Goal: Task Accomplishment & Management: Complete application form

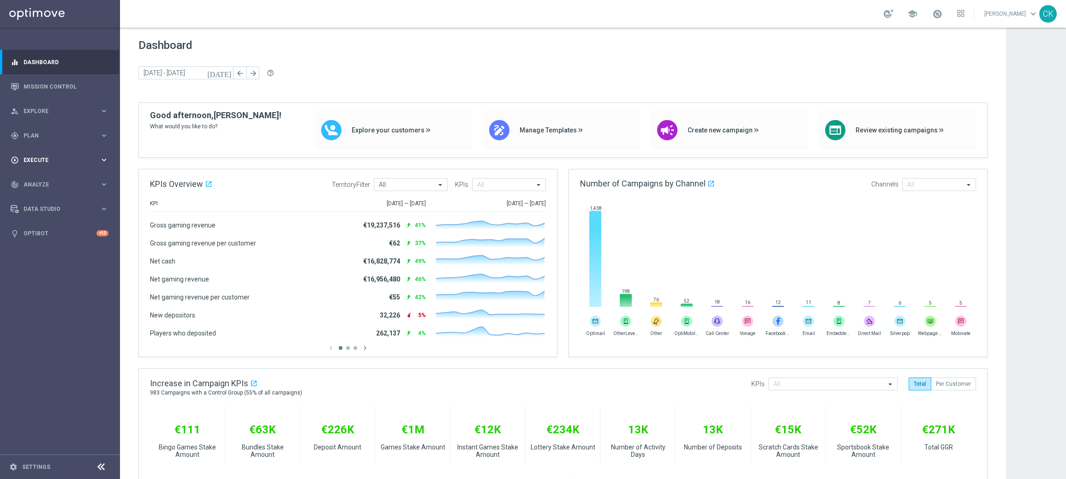
click at [30, 158] on span "Execute" at bounding box center [62, 160] width 76 height 6
click at [47, 175] on link "Campaign Builder" at bounding box center [60, 178] width 72 height 7
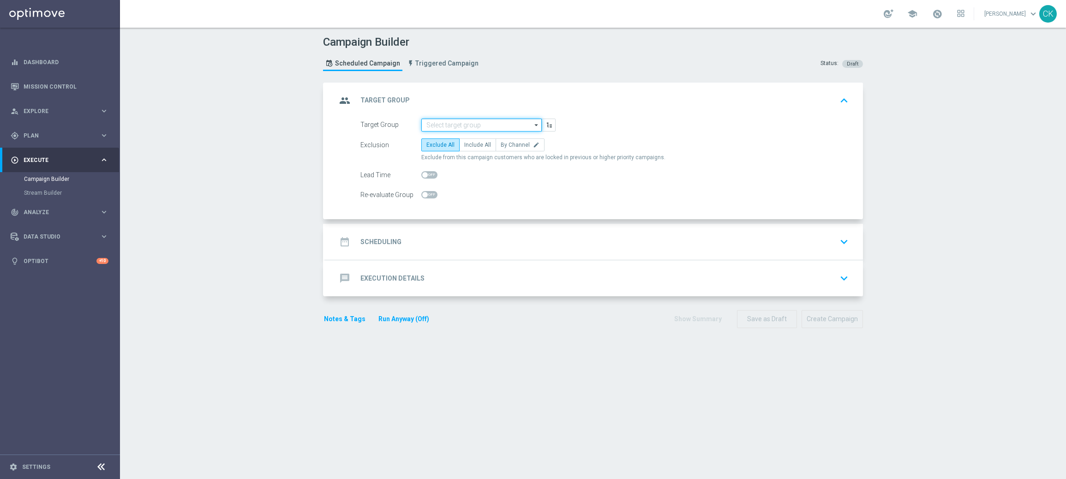
click at [454, 122] on input at bounding box center [481, 125] width 120 height 13
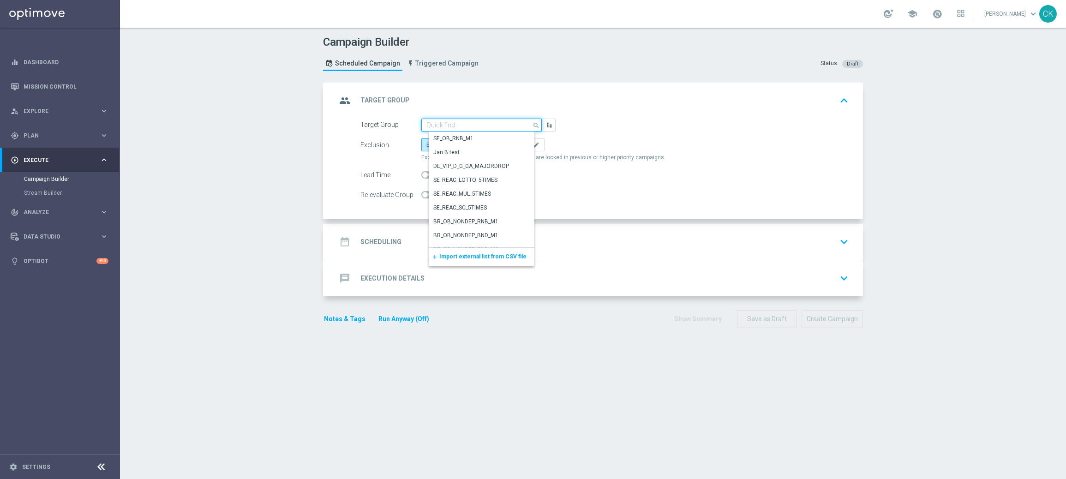
paste input "de_AT_TGT_NVIP_EM_TAC_LT__ACTIVE_645"
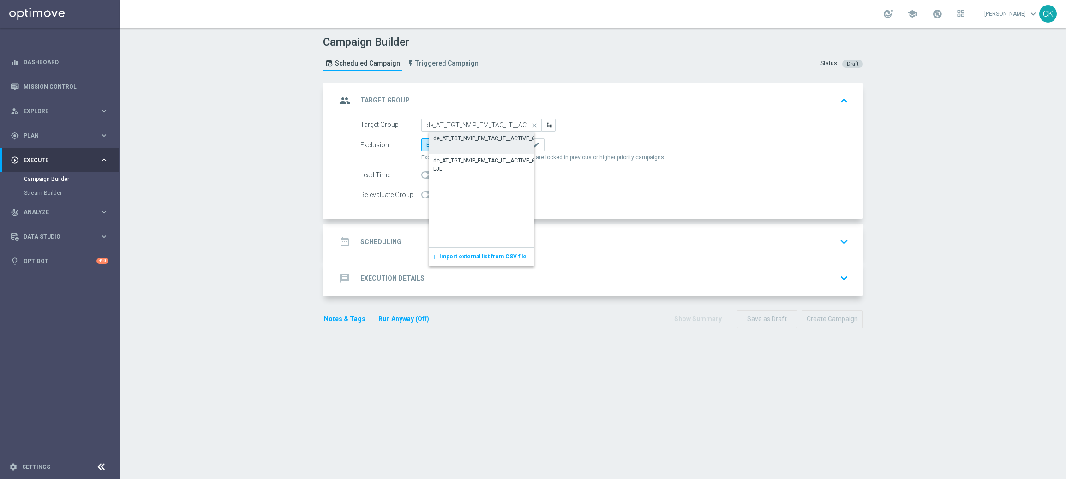
click at [453, 136] on div "de_AT_TGT_NVIP_EM_TAC_LT__ACTIVE_645" at bounding box center [487, 138] width 108 height 8
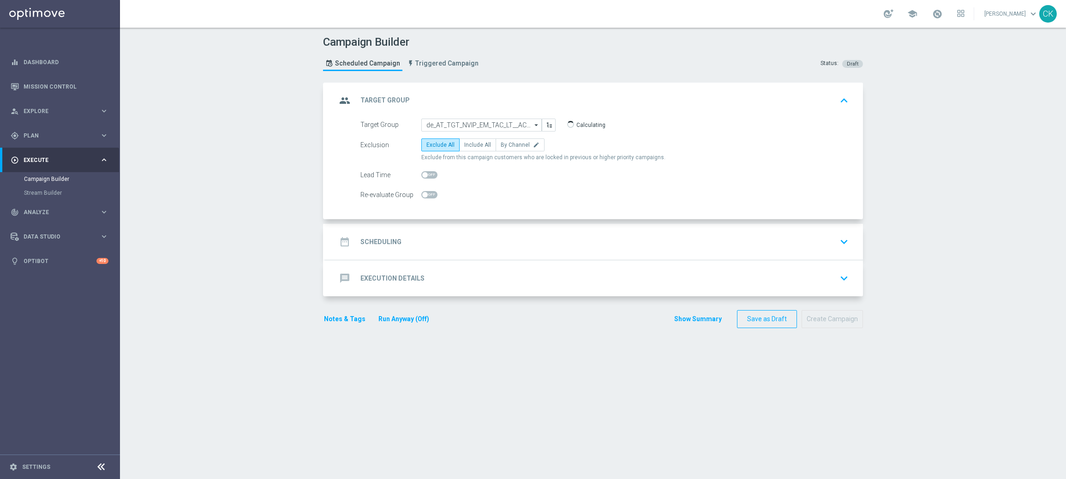
type input "de_AT_TGT_NVIP_EM_TAC_LT__ACTIVE_645"
click at [464, 138] on label "Include All" at bounding box center [477, 144] width 37 height 13
click at [464, 143] on input "Include All" at bounding box center [467, 146] width 6 height 6
radio input "true"
click at [422, 173] on span at bounding box center [425, 175] width 6 height 6
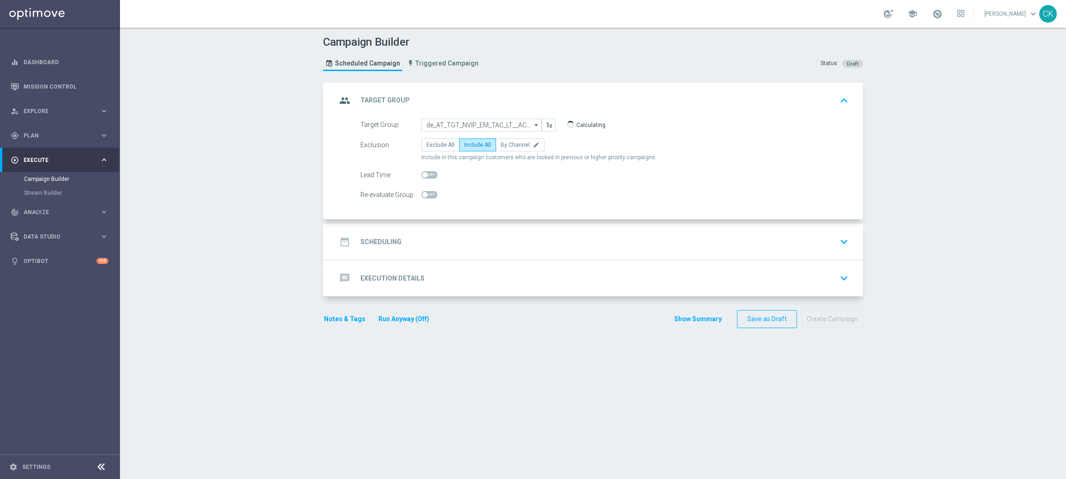
click at [421, 173] on input "checkbox" at bounding box center [429, 174] width 16 height 7
checkbox input "true"
click at [375, 239] on h2 "Scheduling" at bounding box center [380, 242] width 41 height 9
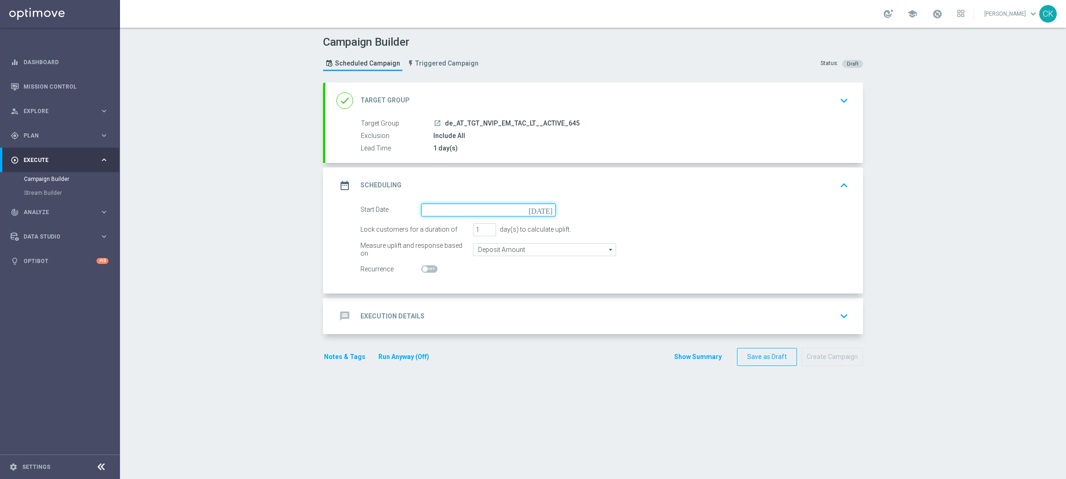
click at [453, 211] on input at bounding box center [488, 209] width 134 height 13
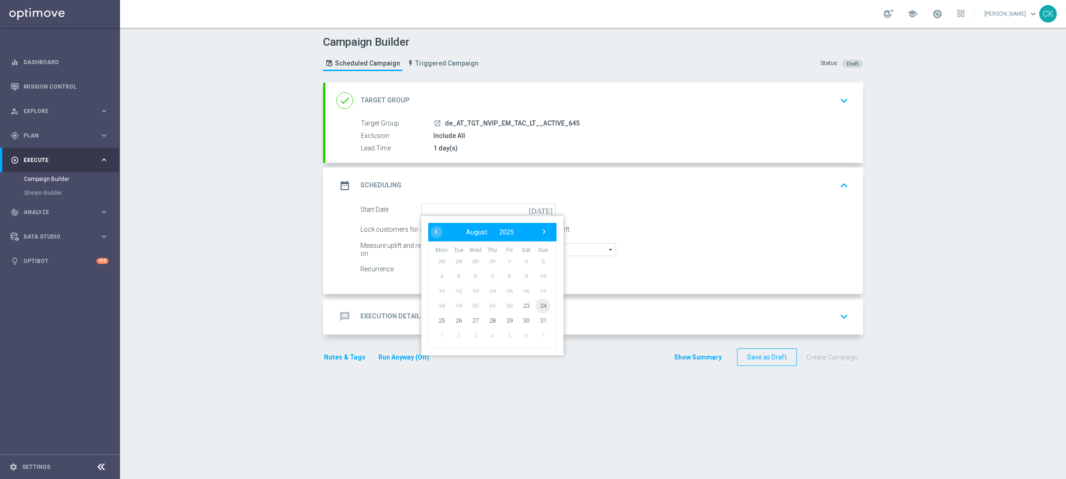
click at [543, 302] on span "24" at bounding box center [543, 305] width 15 height 15
type input "24 Aug 2025"
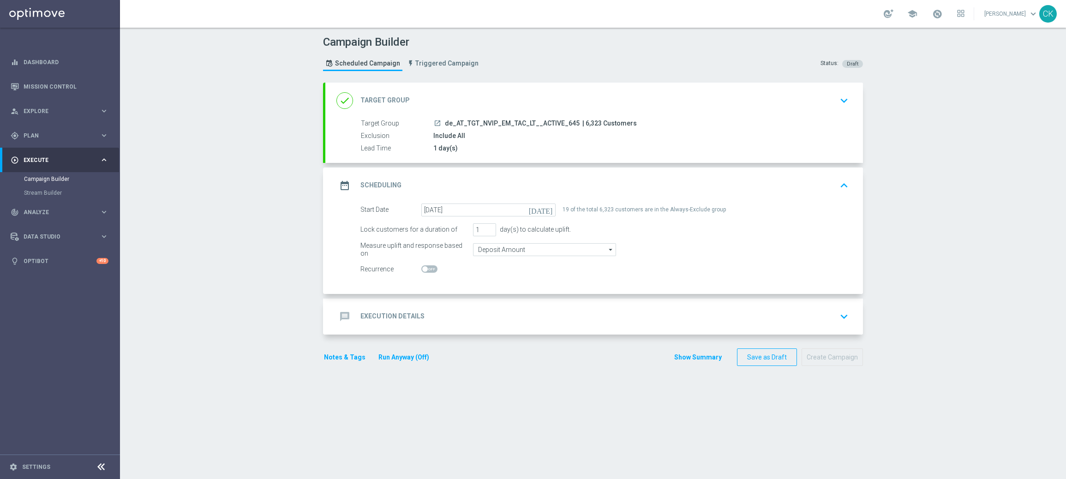
click at [383, 315] on h2 "Execution Details" at bounding box center [392, 316] width 64 height 9
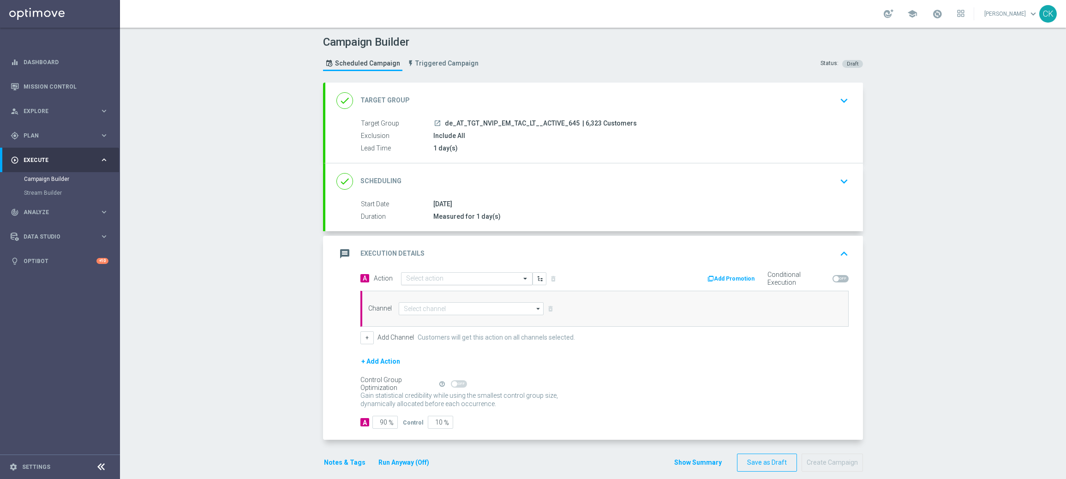
click at [445, 278] on input "text" at bounding box center [457, 279] width 103 height 8
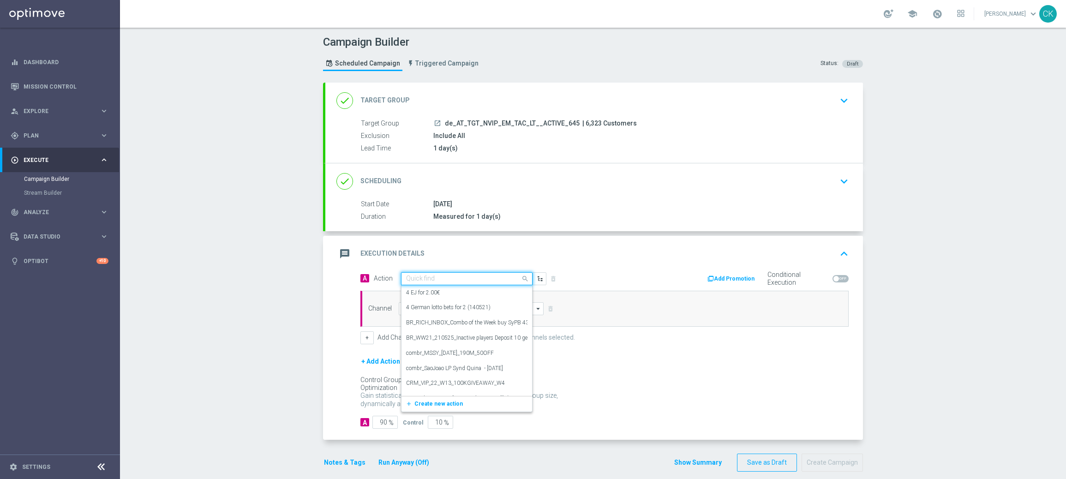
paste input "12 lines AT Lotto & extra Game for 19,90€"
type input "12 lines AT Lotto & extra Game for 19,90€"
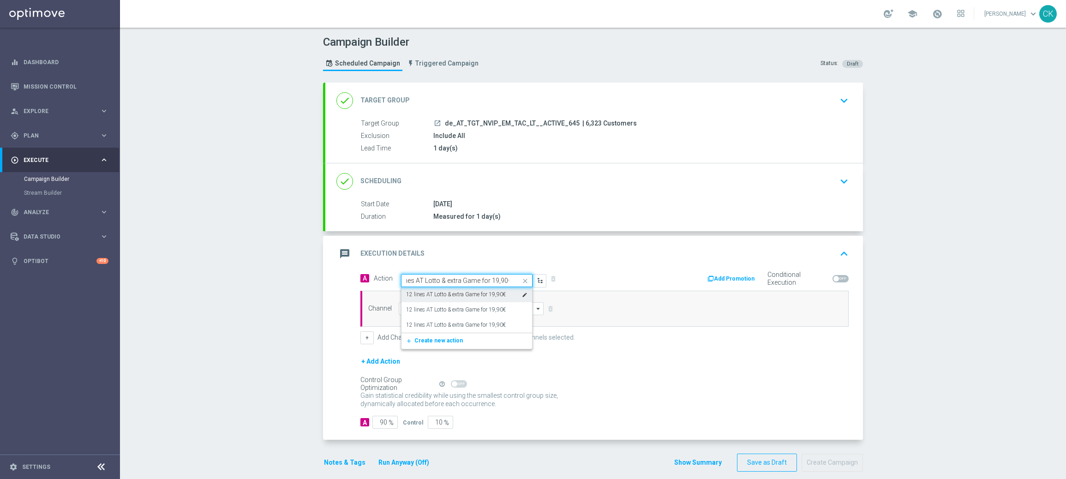
click at [445, 291] on label "12 lines AT Lotto & extra Game for 19,90€" at bounding box center [456, 295] width 100 height 8
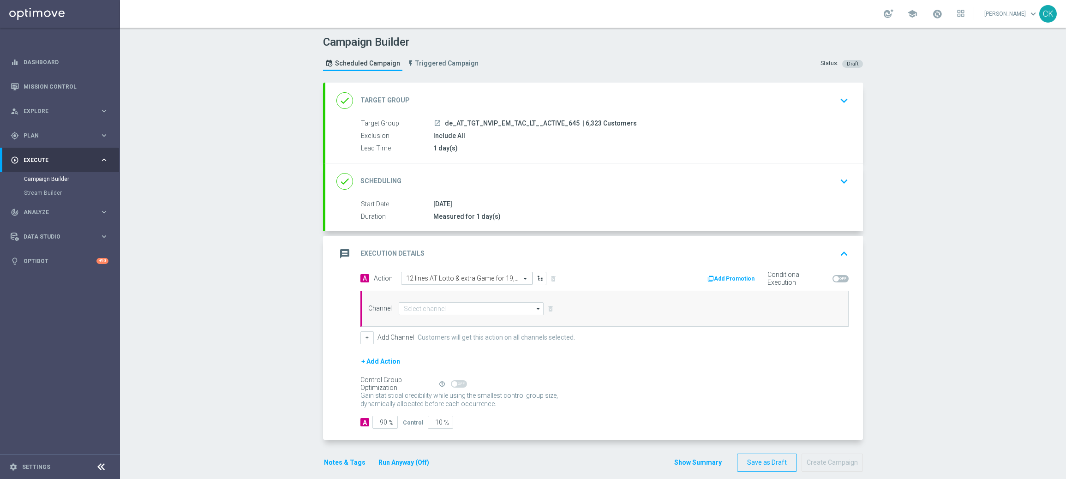
scroll to position [0, 0]
click at [435, 308] on input at bounding box center [471, 308] width 145 height 13
click at [430, 345] on div "Optimail" at bounding box center [474, 349] width 137 height 13
type input "Optimail"
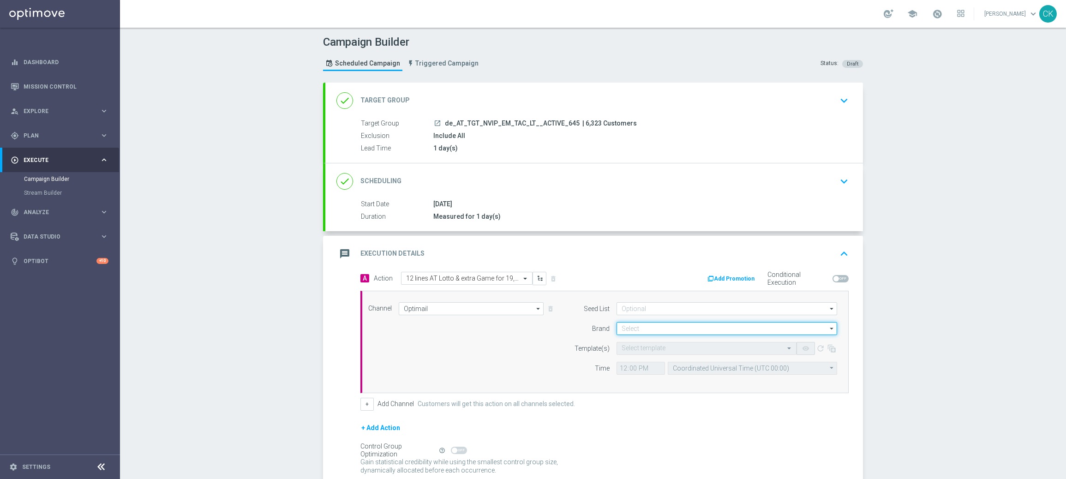
click at [641, 329] on input at bounding box center [726, 328] width 221 height 13
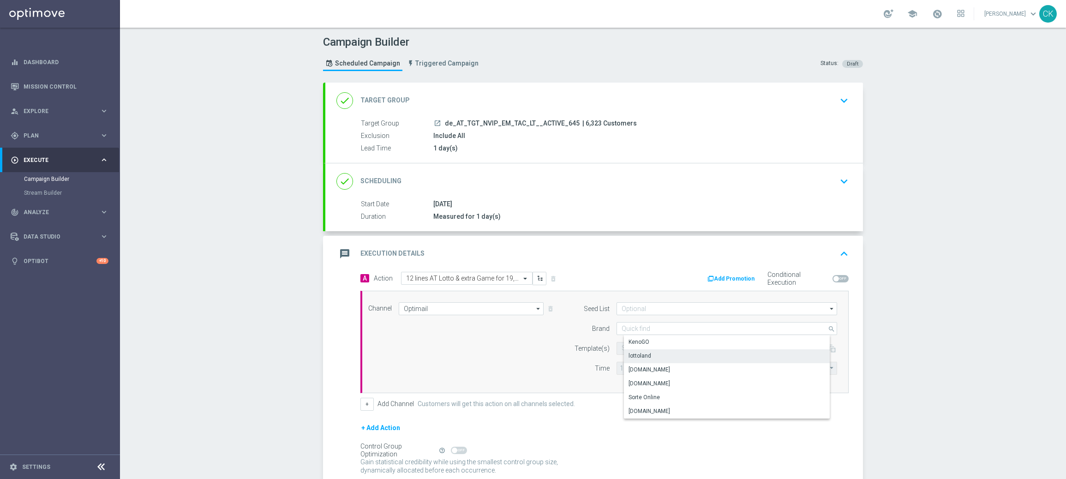
click at [639, 354] on div "lottoland" at bounding box center [639, 356] width 23 height 8
type input "lottoland"
click at [636, 348] on input "text" at bounding box center [696, 349] width 151 height 8
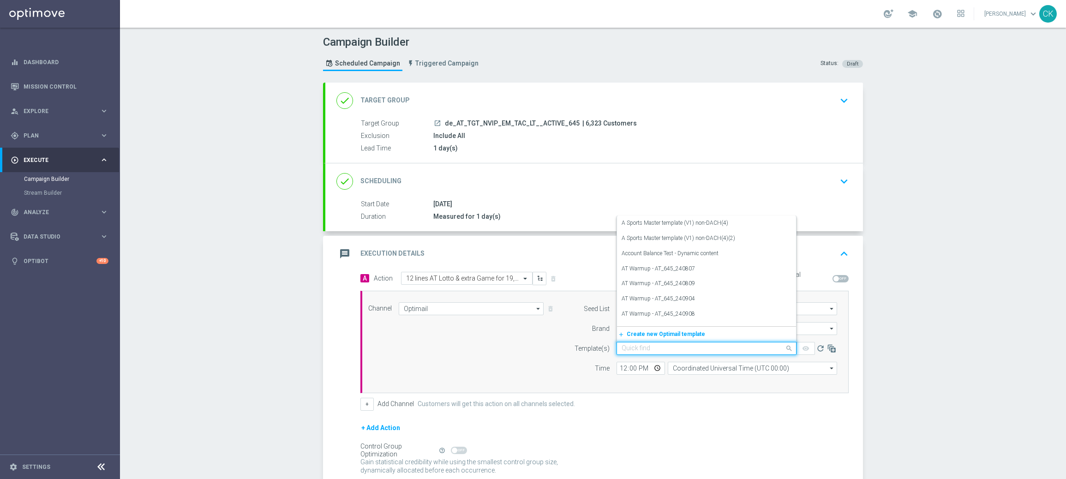
paste input "AT__645_ACTIVE_HJP_250824__NVIP_EMA_TAC_LT"
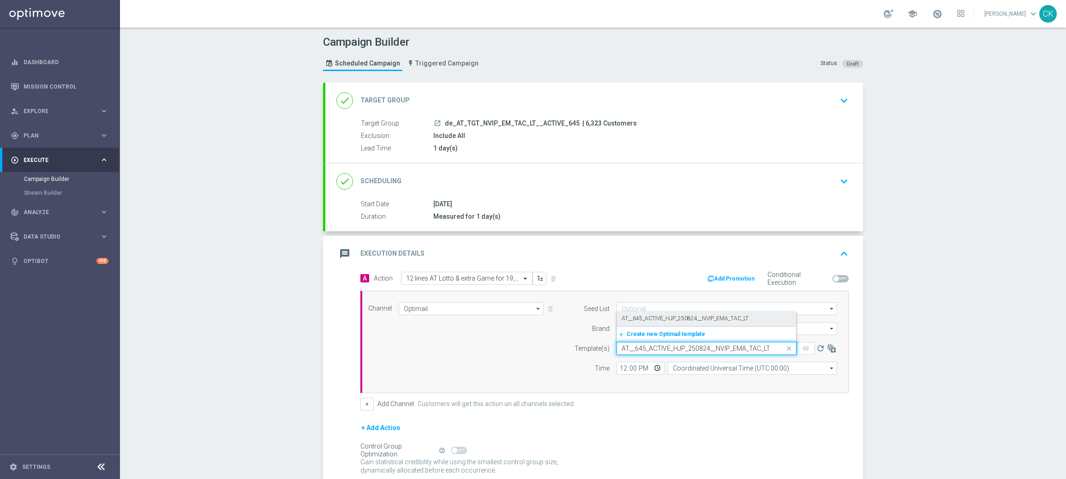
click at [642, 318] on label "AT__645_ACTIVE_HJP_250824__NVIP_EMA_TAC_LT" at bounding box center [684, 319] width 127 height 8
type input "AT__645_ACTIVE_HJP_250824__NVIP_EMA_TAC_LT"
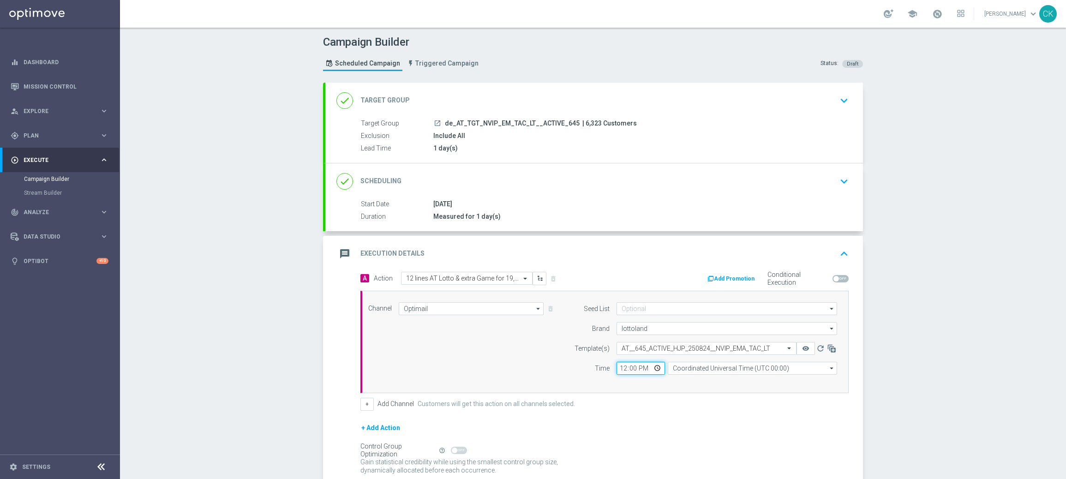
click at [617, 370] on input "12:00" at bounding box center [640, 368] width 48 height 13
type input "08:00"
click at [762, 370] on input "Coordinated Universal Time (UTC 00:00)" at bounding box center [752, 368] width 169 height 13
click at [762, 382] on div "Central European Time (Berlin) (UTC +02:00)" at bounding box center [755, 381] width 151 height 8
type input "Central European Time (Berlin) (UTC +02:00)"
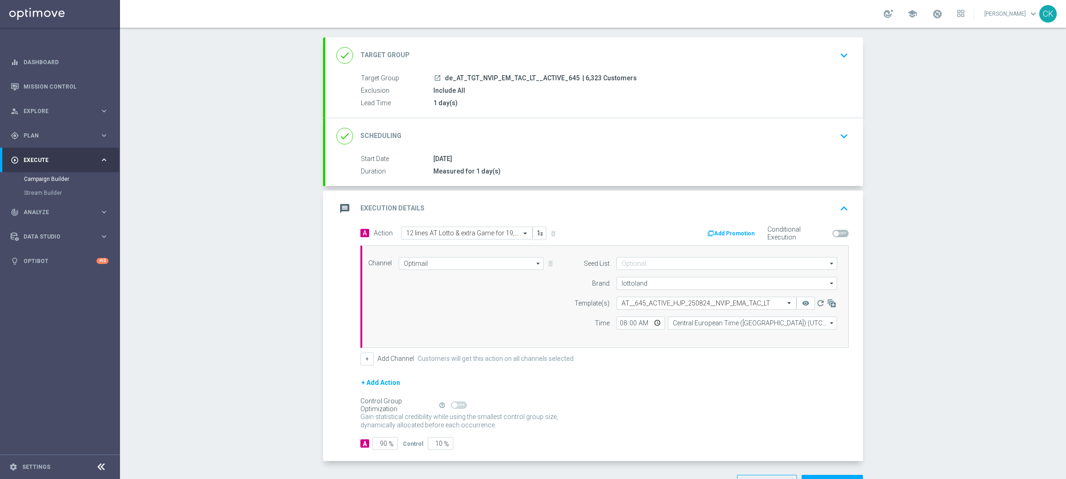
scroll to position [78, 0]
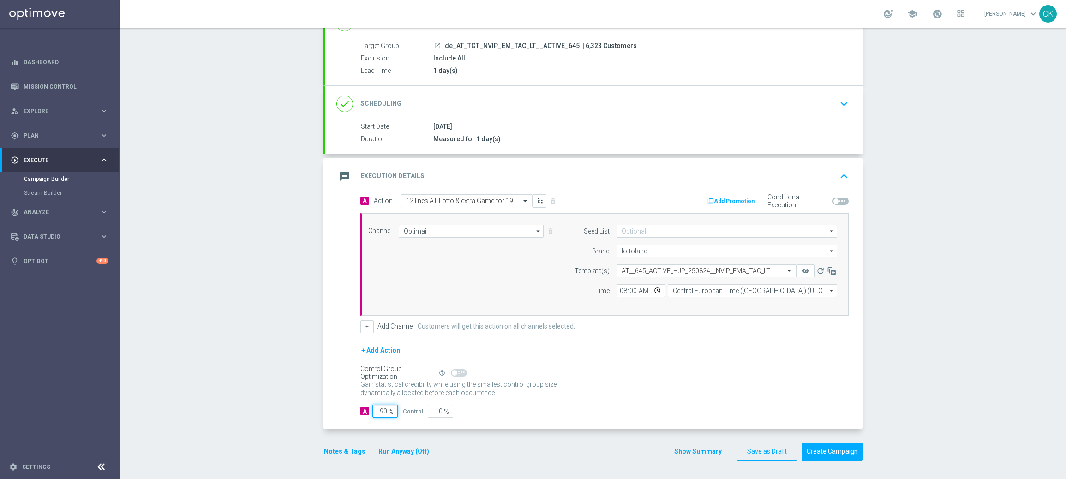
click at [382, 411] on input "90" at bounding box center [384, 411] width 25 height 13
type input "9"
type input "91"
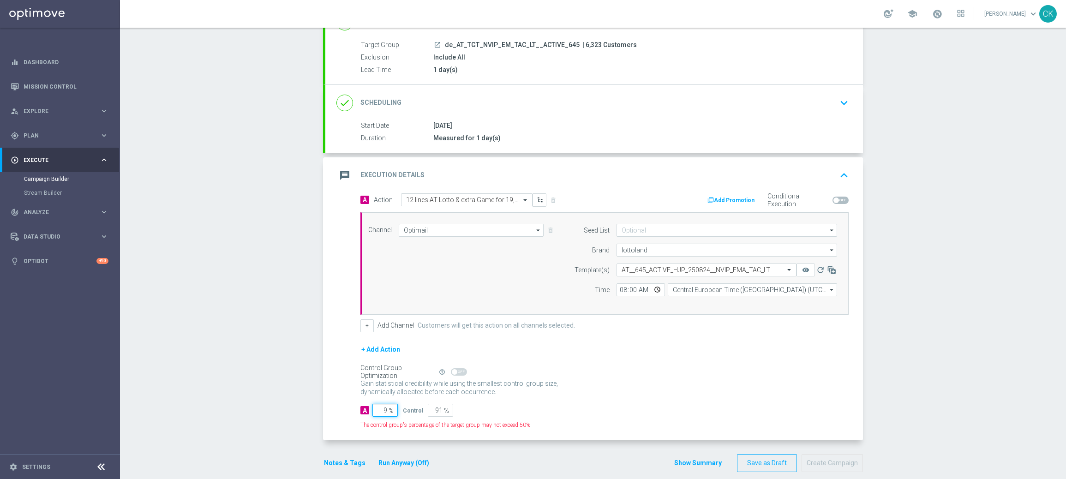
type input "98"
type input "2"
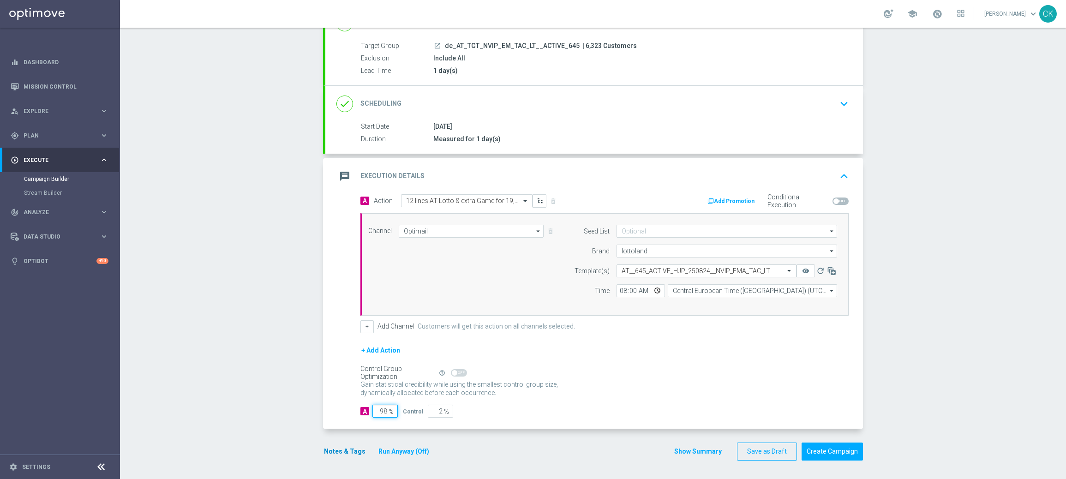
type input "98"
click at [334, 448] on button "Notes & Tags" at bounding box center [344, 452] width 43 height 12
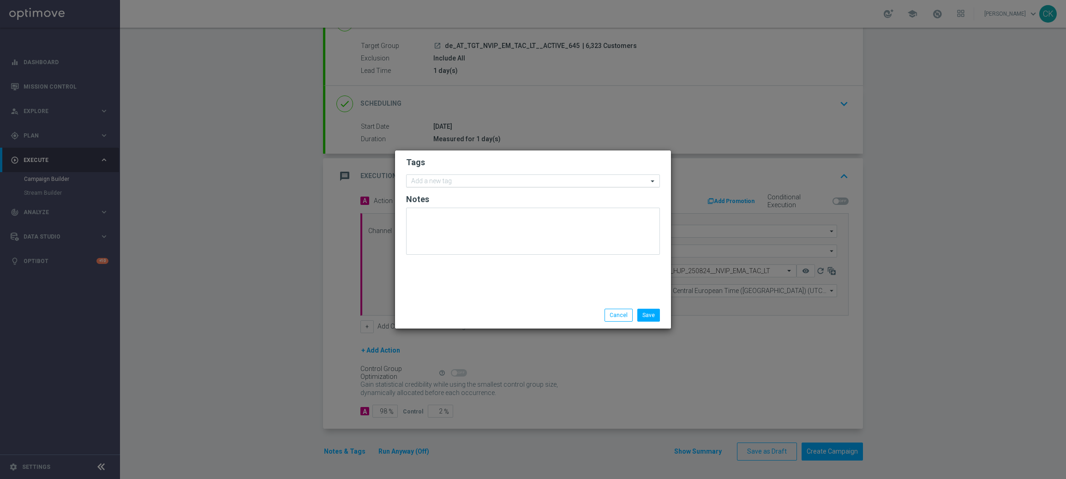
click at [440, 181] on input "text" at bounding box center [529, 182] width 237 height 8
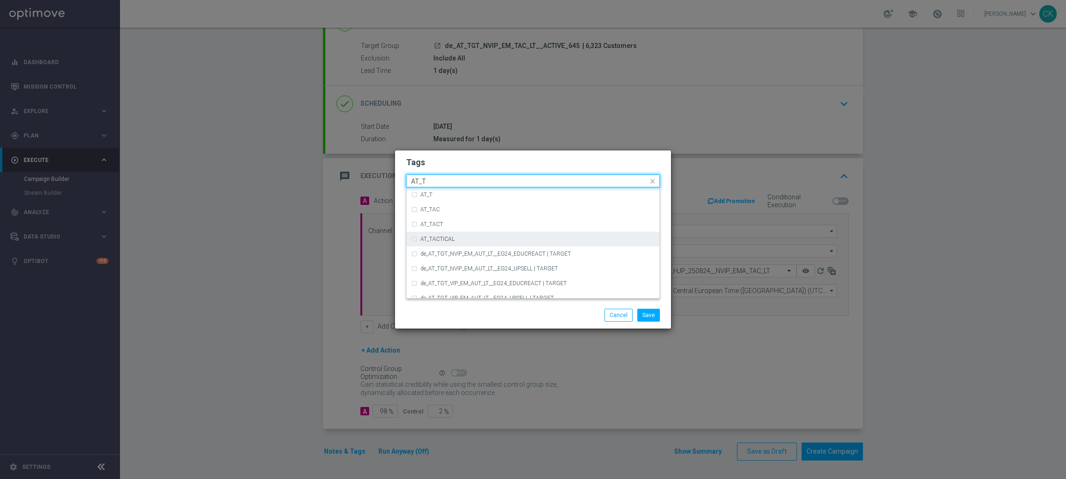
click at [446, 239] on label "AT_TACTICAL" at bounding box center [437, 239] width 34 height 6
type input "AT_T"
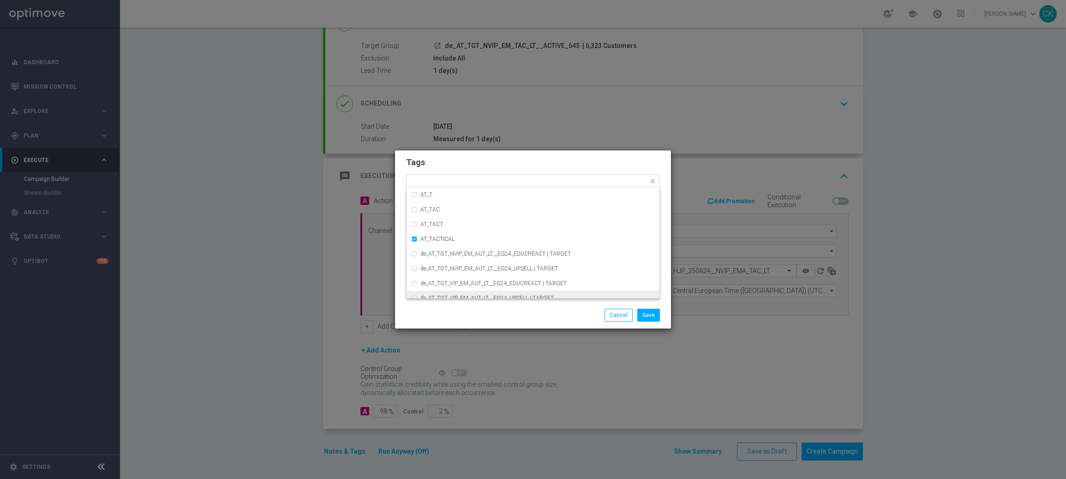
click at [549, 317] on div "Save Cancel" at bounding box center [577, 315] width 179 height 13
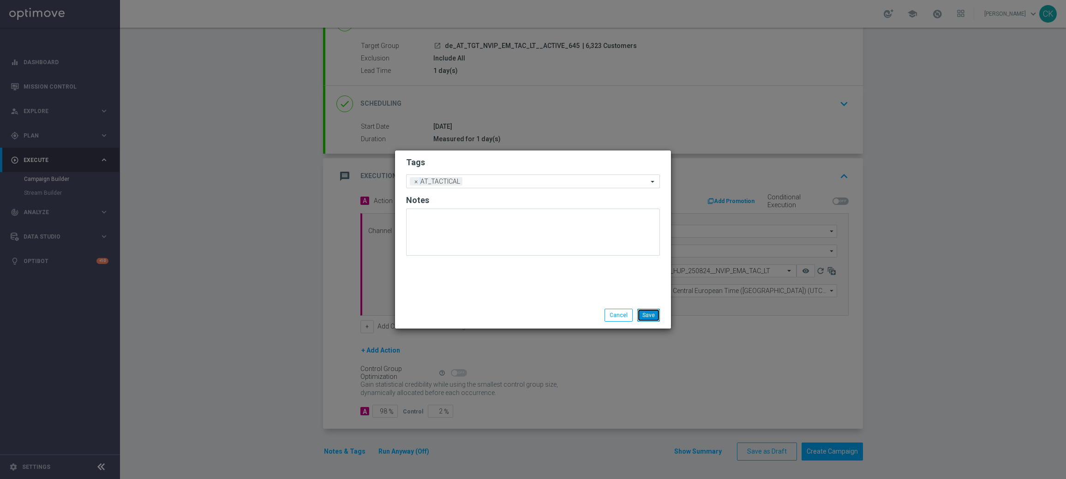
click at [650, 313] on button "Save" at bounding box center [648, 315] width 23 height 13
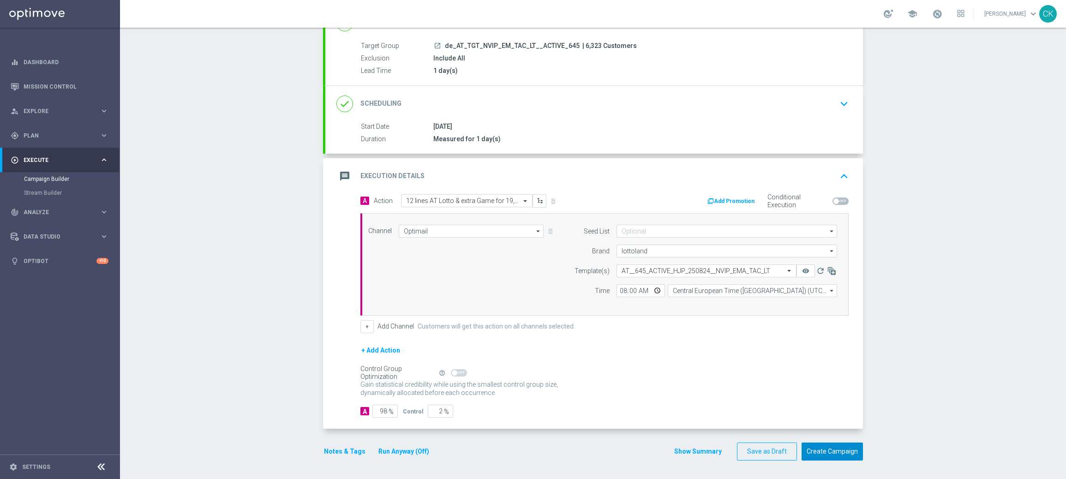
click at [825, 449] on button "Create Campaign" at bounding box center [831, 451] width 61 height 18
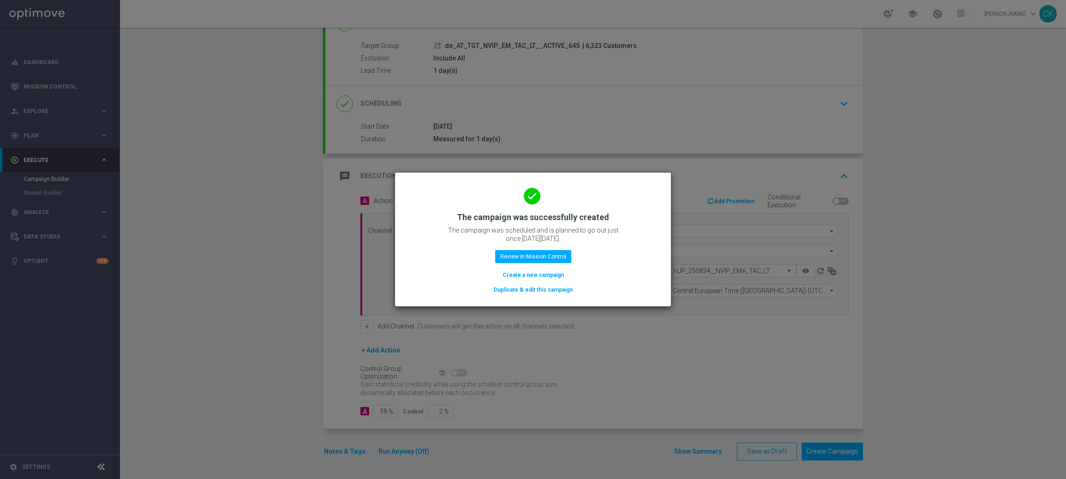
click at [525, 274] on button "Create a new campaign" at bounding box center [532, 275] width 63 height 10
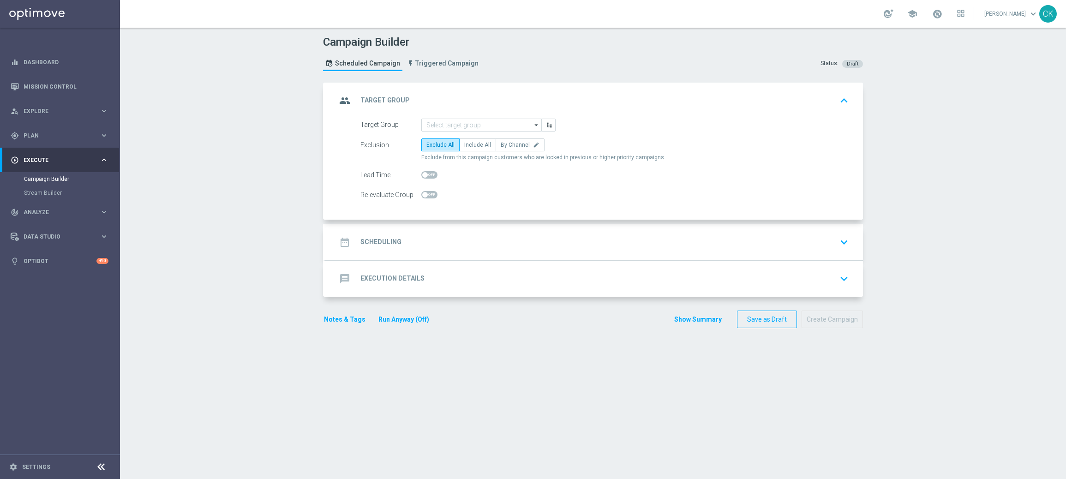
scroll to position [0, 0]
click at [467, 123] on input at bounding box center [481, 125] width 120 height 13
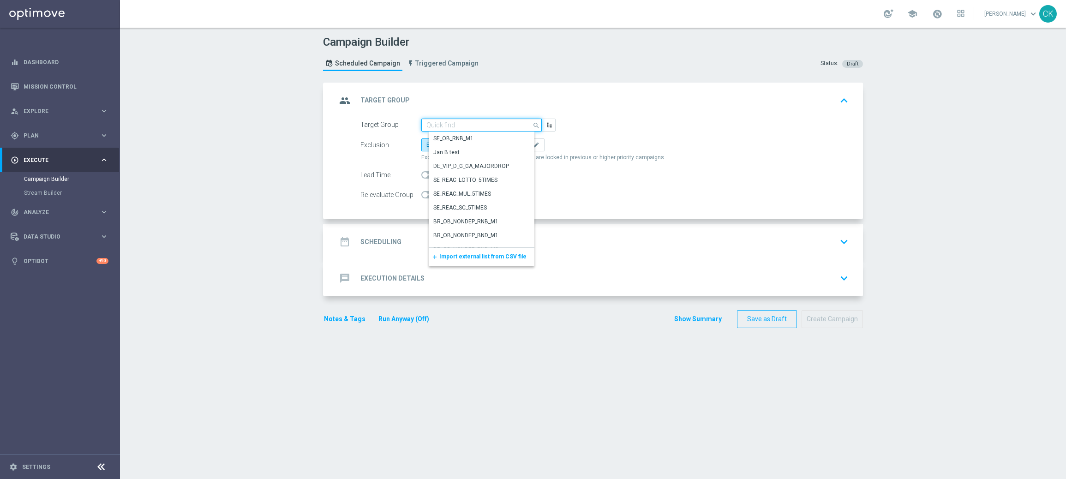
paste input "de_AT_TGT_NVIP_EM_TAC_LT__REACTIVATED_645"
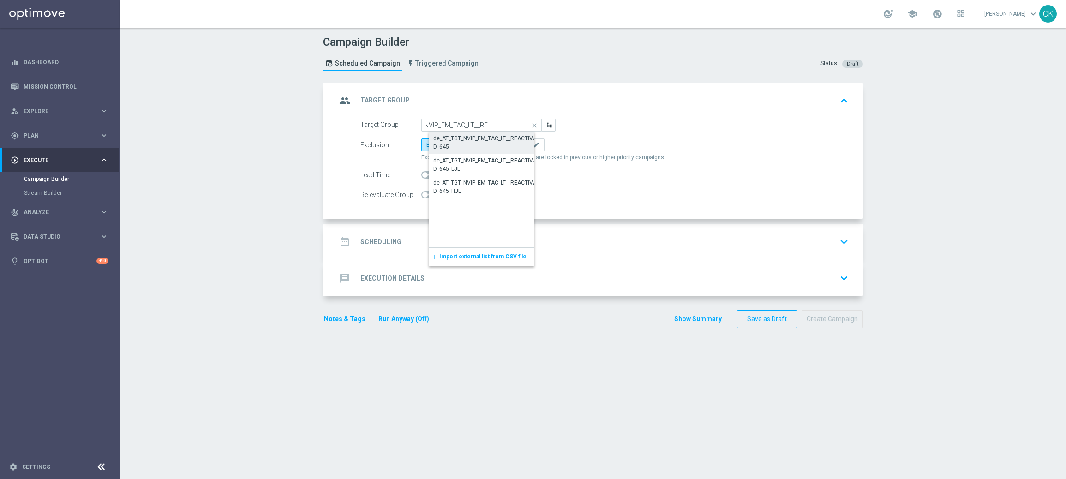
click at [463, 142] on div "de_AT_TGT_NVIP_EM_TAC_LT__REACTIVATED_645" at bounding box center [488, 142] width 111 height 17
type input "de_AT_TGT_NVIP_EM_TAC_LT__REACTIVATED_645"
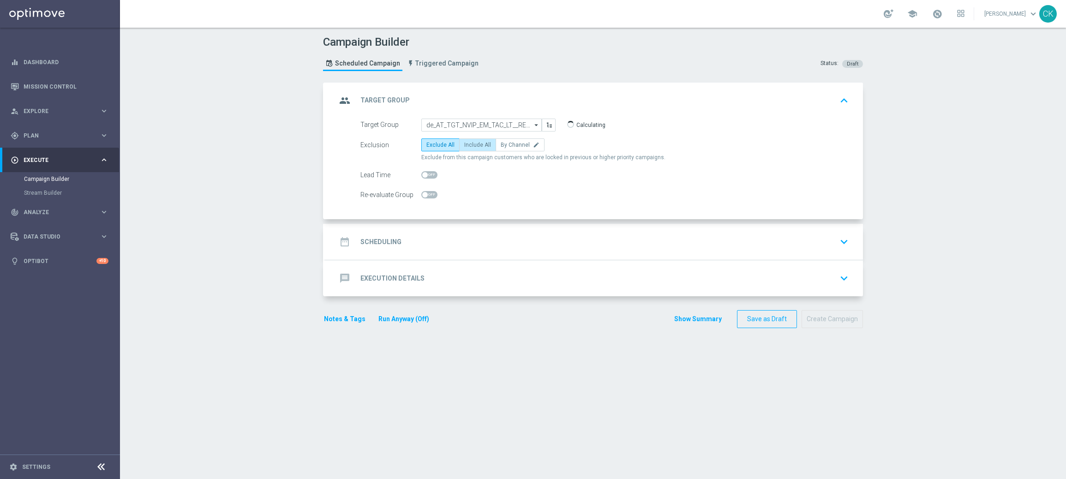
click at [470, 146] on span "Include All" at bounding box center [477, 145] width 27 height 6
click at [470, 146] on input "Include All" at bounding box center [467, 146] width 6 height 6
radio input "true"
click at [423, 173] on span at bounding box center [429, 174] width 16 height 7
click at [423, 173] on input "checkbox" at bounding box center [429, 174] width 16 height 7
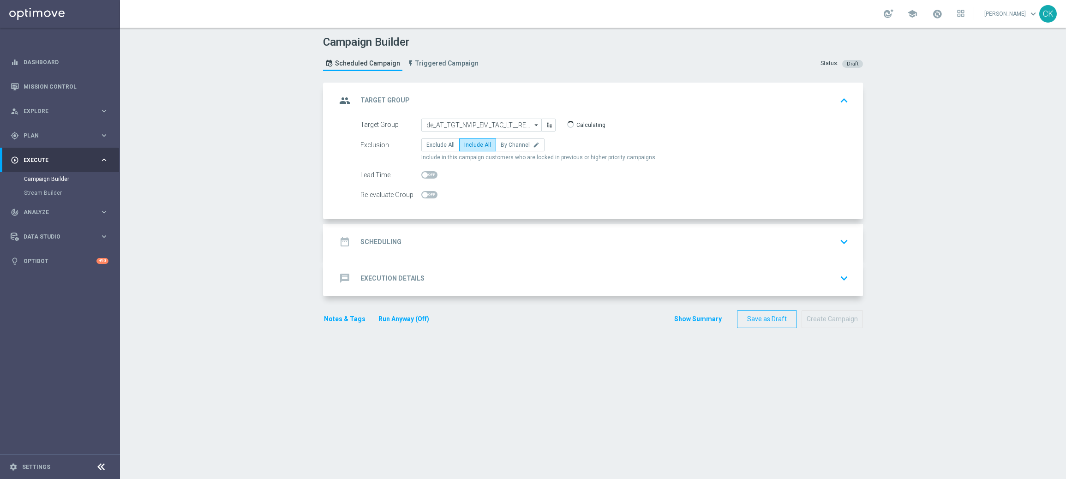
checkbox input "true"
click at [386, 242] on h2 "Scheduling" at bounding box center [380, 242] width 41 height 9
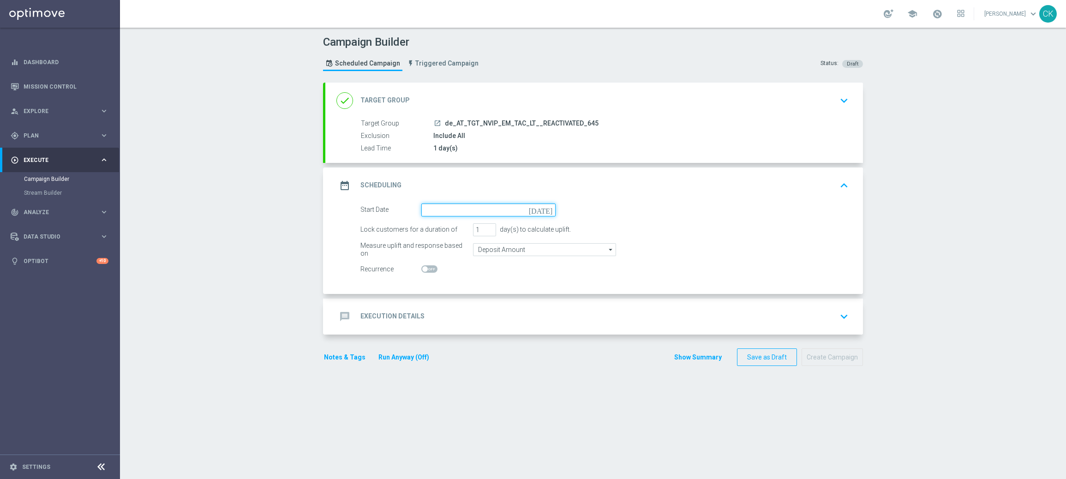
click at [467, 208] on input at bounding box center [488, 209] width 134 height 13
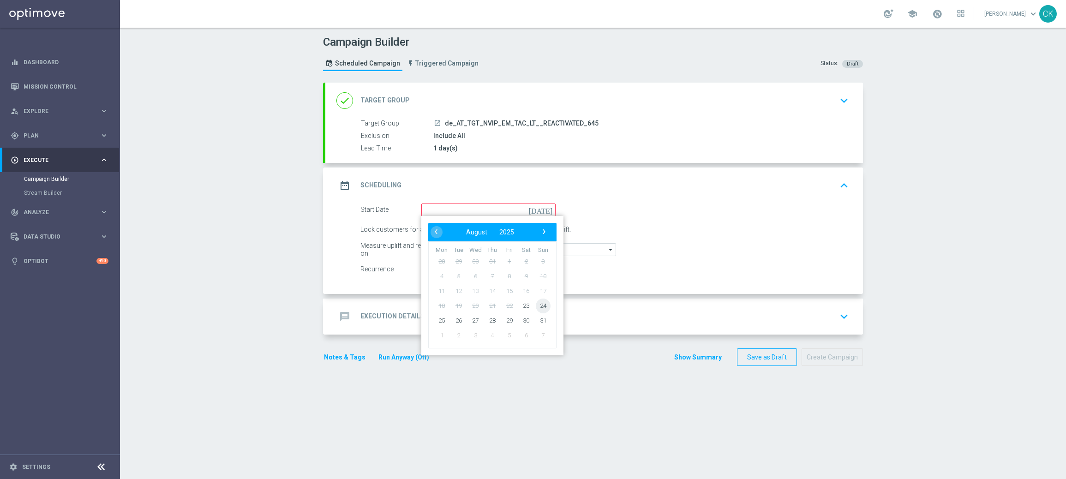
click at [537, 304] on span "24" at bounding box center [543, 305] width 15 height 15
type input "24 Aug 2025"
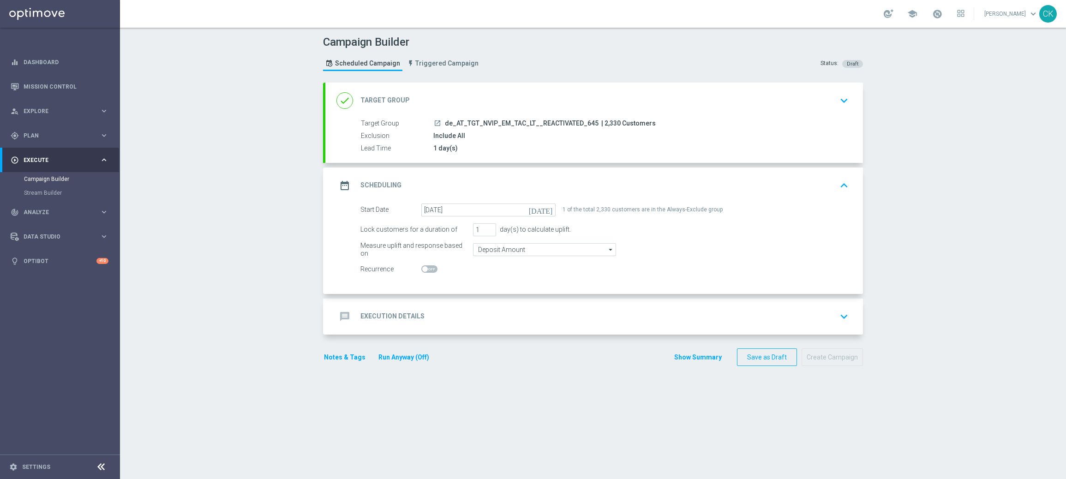
click at [376, 313] on h2 "Execution Details" at bounding box center [392, 316] width 64 height 9
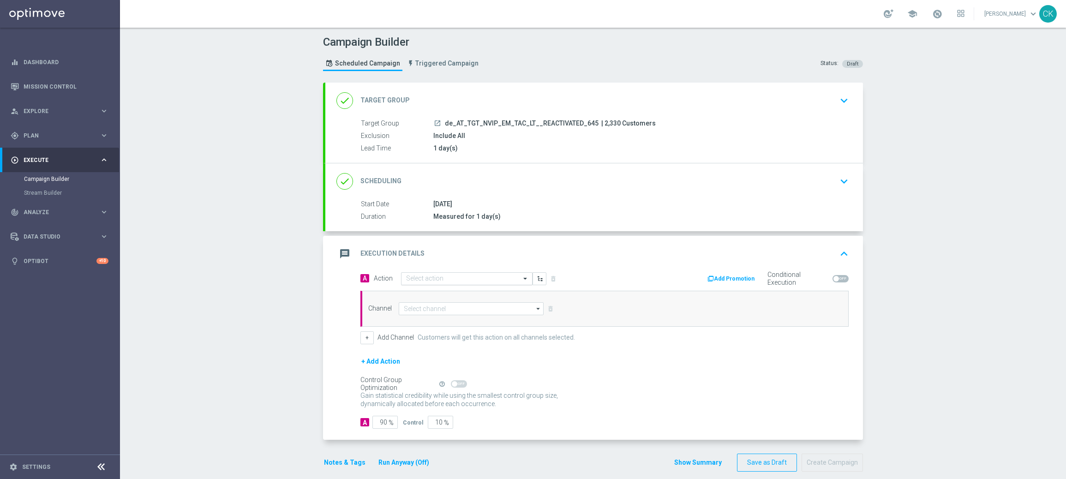
click at [429, 278] on input "text" at bounding box center [457, 279] width 103 height 8
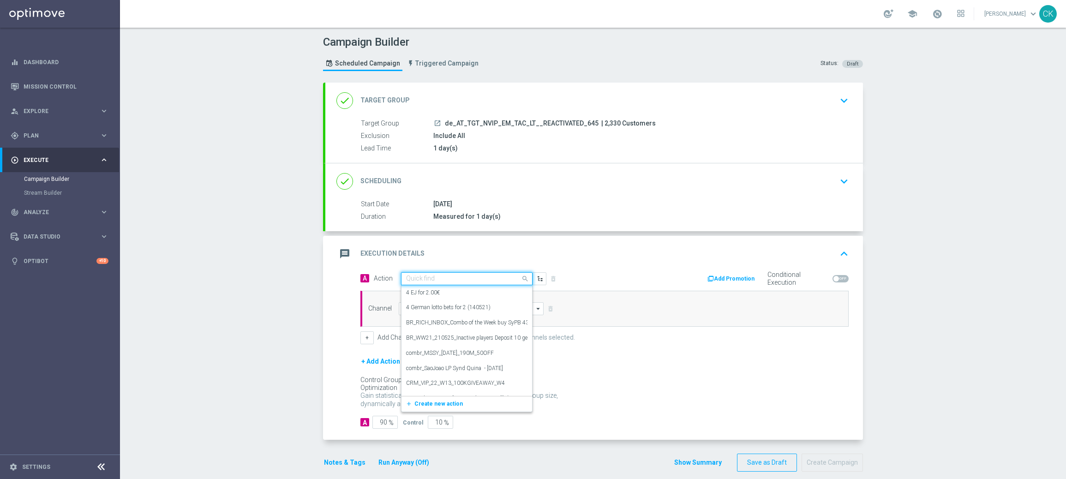
paste input "6 lines AT Lotto & extra Game for 9,90€"
type input "6 lines AT Lotto & extra Game for 9,90€"
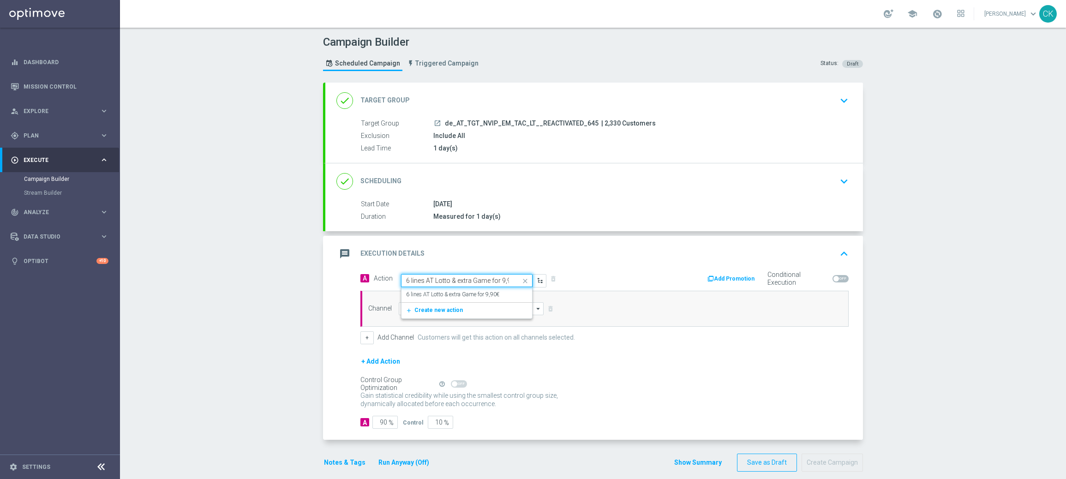
scroll to position [0, 7]
click at [429, 293] on label "6 lines AT Lotto & extra Game for 9,90€" at bounding box center [452, 295] width 93 height 8
click at [425, 313] on input at bounding box center [471, 308] width 145 height 13
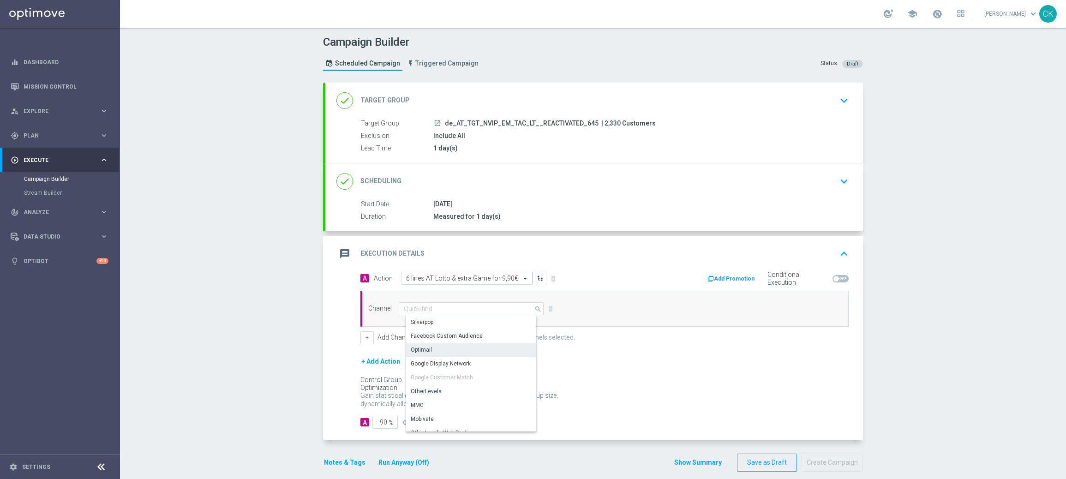
click at [422, 347] on div "Optimail" at bounding box center [421, 350] width 21 height 8
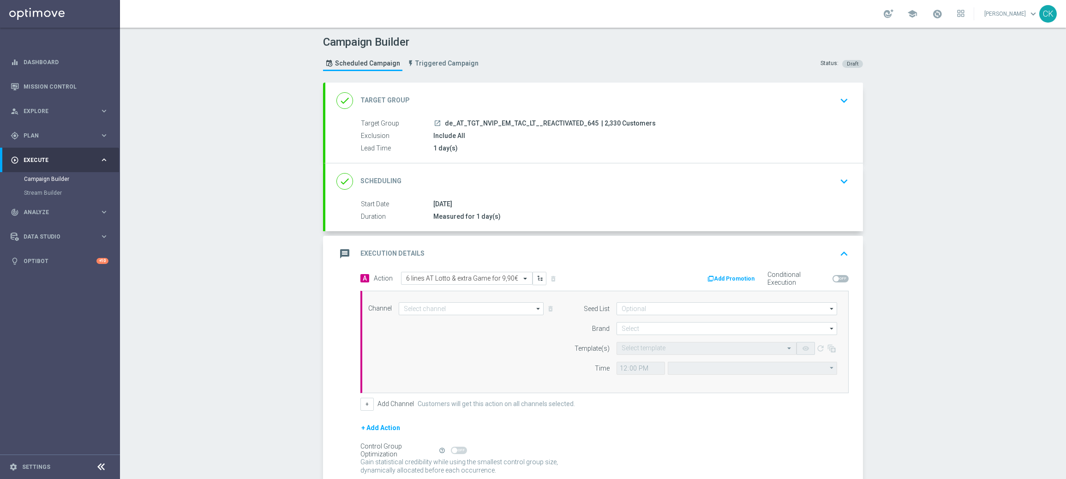
type input "Optimail"
type input "Coordinated Universal Time (UTC 00:00)"
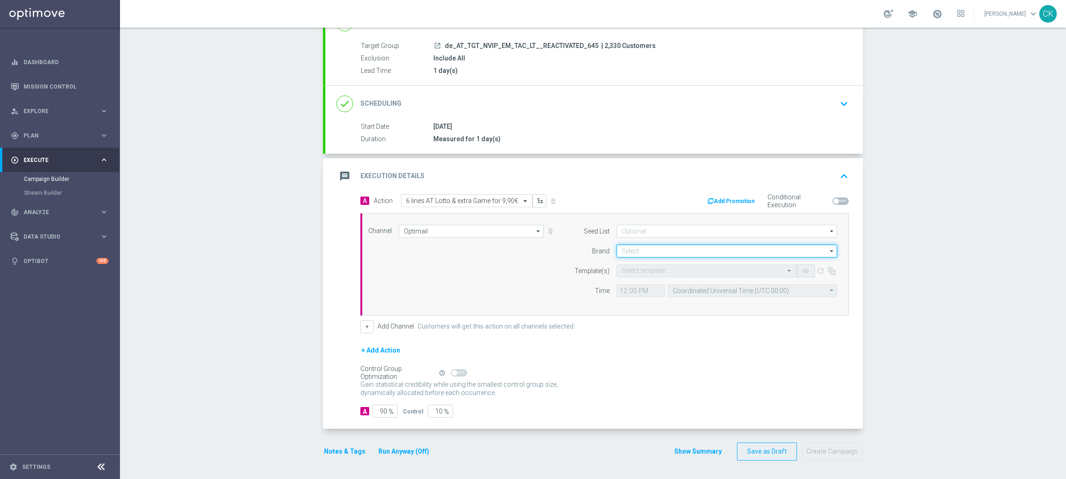
click at [643, 249] on input at bounding box center [726, 250] width 221 height 13
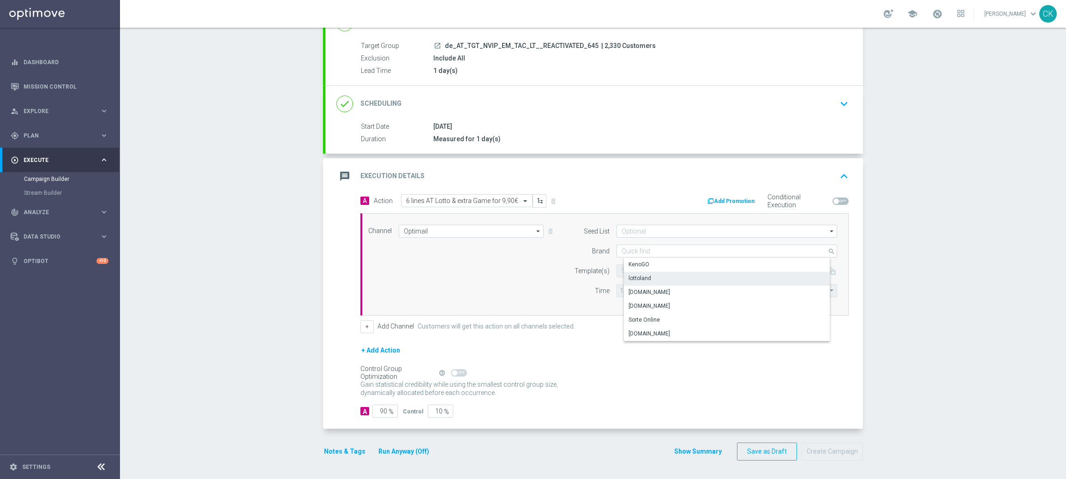
click at [645, 278] on div "lottoland" at bounding box center [639, 278] width 23 height 8
type input "lottoland"
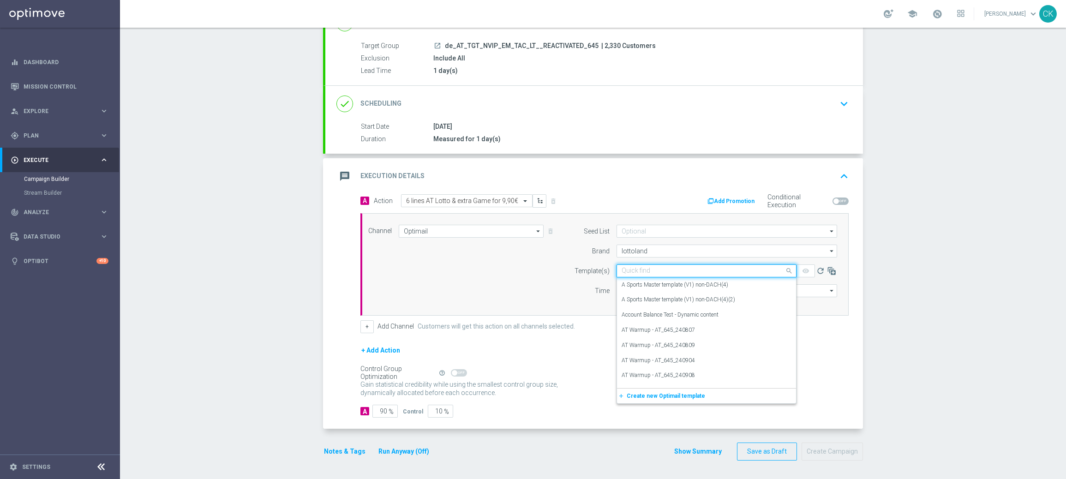
click at [637, 272] on input "text" at bounding box center [696, 271] width 151 height 8
paste input "AT__645_REACT_HJP_250824__NVIP_EMA_TAC_LT"
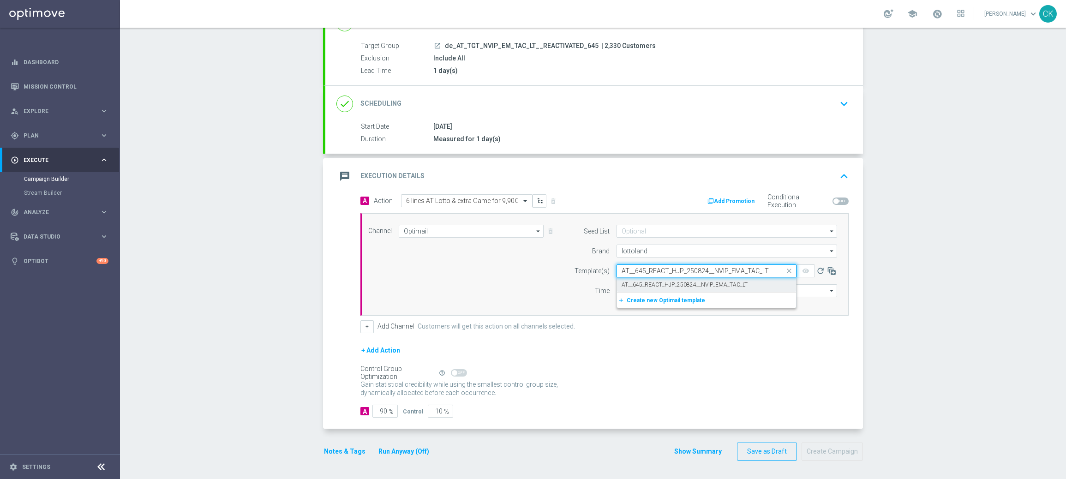
click at [638, 285] on label "AT__645_REACT_HJP_250824__NVIP_EMA_TAC_LT" at bounding box center [684, 285] width 126 height 8
type input "AT__645_REACT_HJP_250824__NVIP_EMA_TAC_LT"
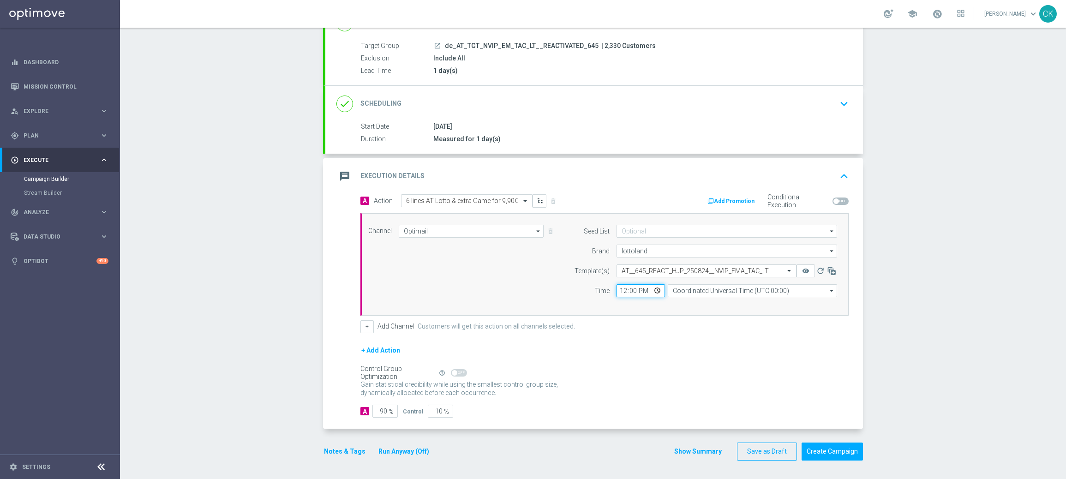
click at [617, 291] on input "12:00" at bounding box center [640, 290] width 48 height 13
type input "08:00"
click at [692, 292] on input "Coordinated Universal Time (UTC 00:00)" at bounding box center [752, 290] width 169 height 13
click at [710, 302] on div "Central European Time (Berlin) (UTC +02:00)" at bounding box center [755, 304] width 151 height 8
type input "Central European Time (Berlin) (UTC +02:00)"
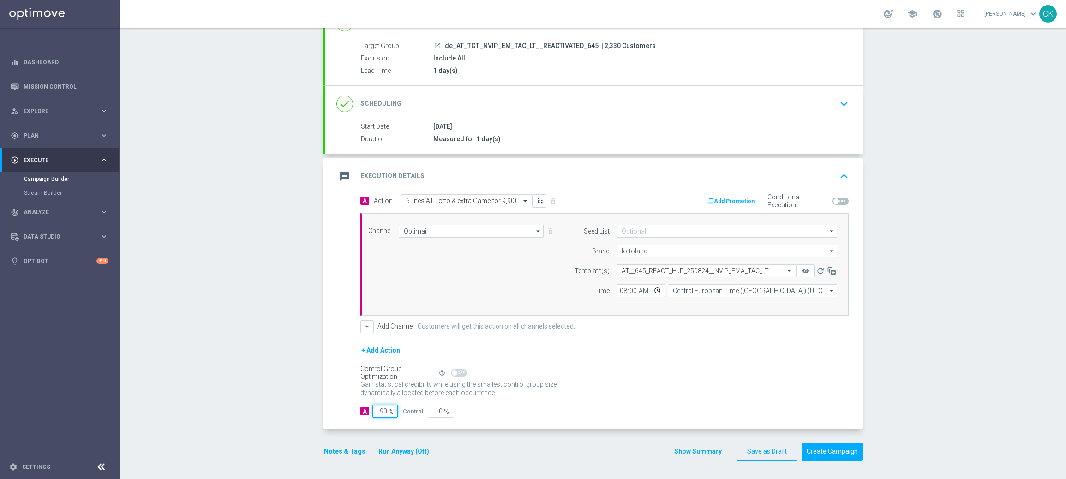
click at [383, 411] on input "90" at bounding box center [384, 411] width 25 height 13
type input "9"
type input "91"
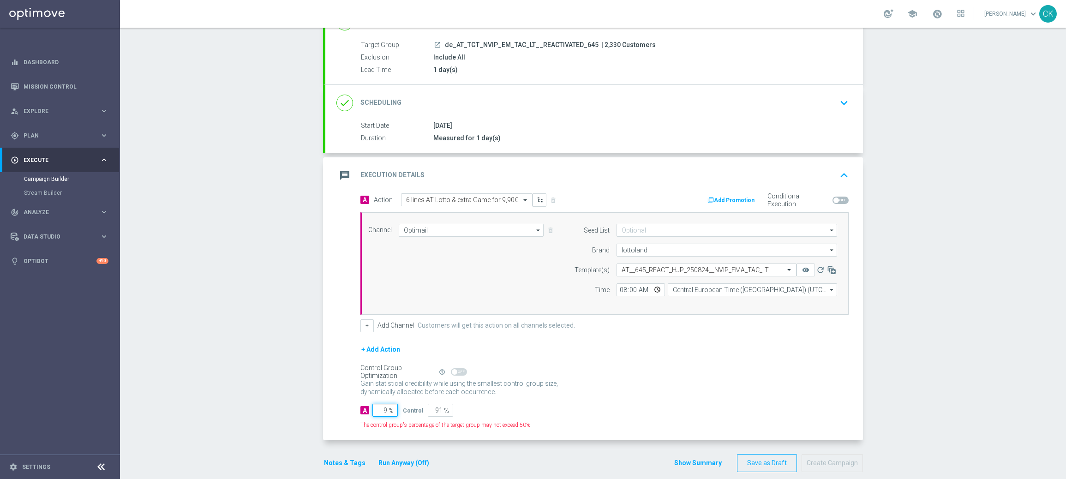
type input "98"
type input "2"
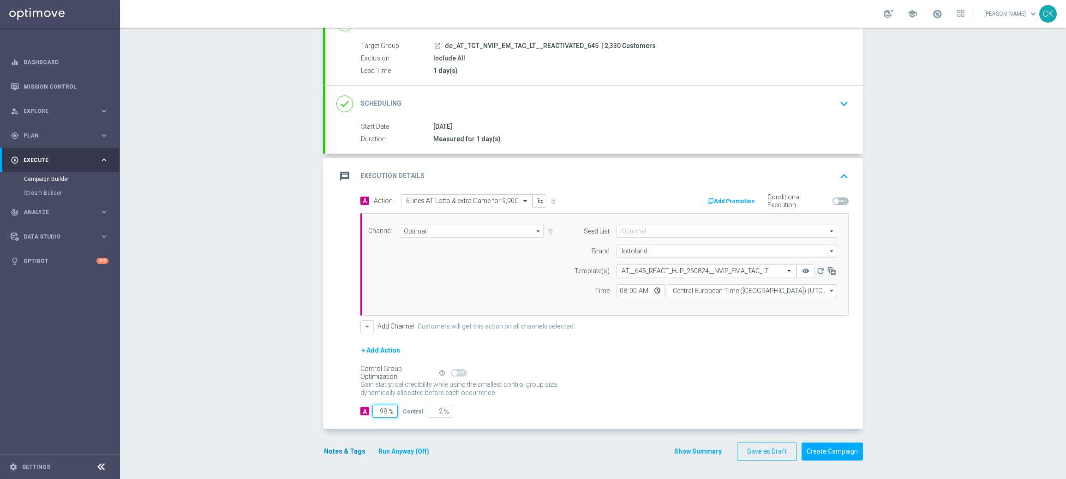
type input "98"
click at [328, 452] on button "Notes & Tags" at bounding box center [344, 452] width 43 height 12
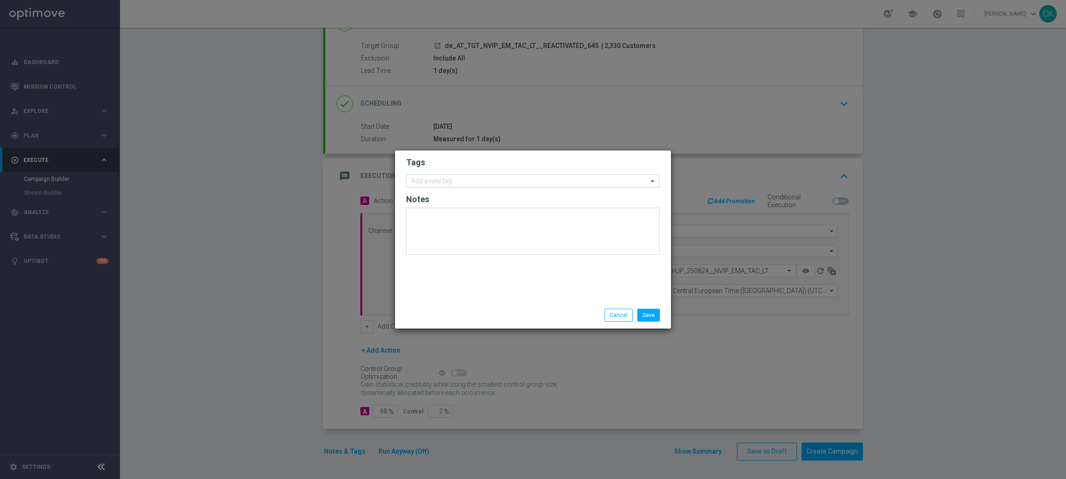
click at [435, 179] on input "text" at bounding box center [529, 182] width 237 height 8
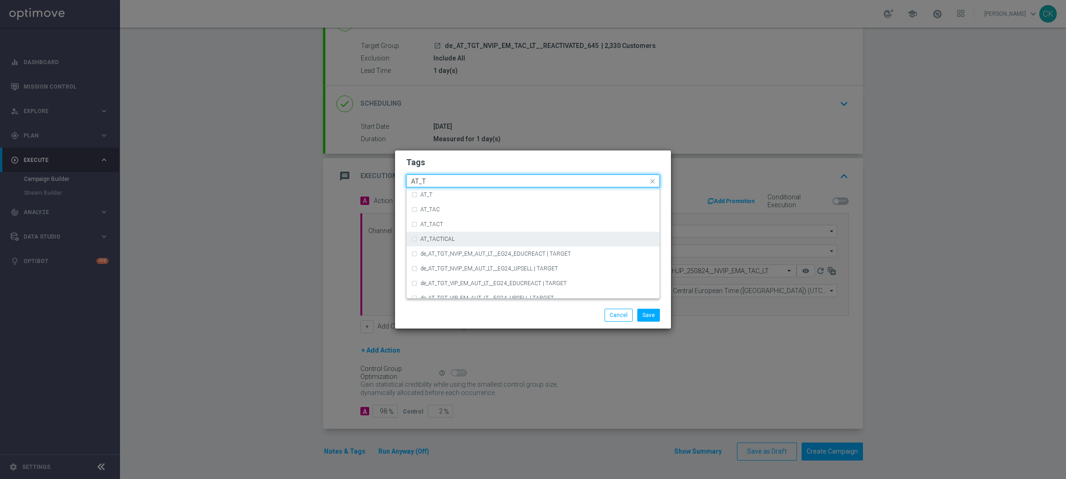
click at [445, 234] on div "AT_TACTICAL" at bounding box center [533, 239] width 244 height 15
type input "AT_T"
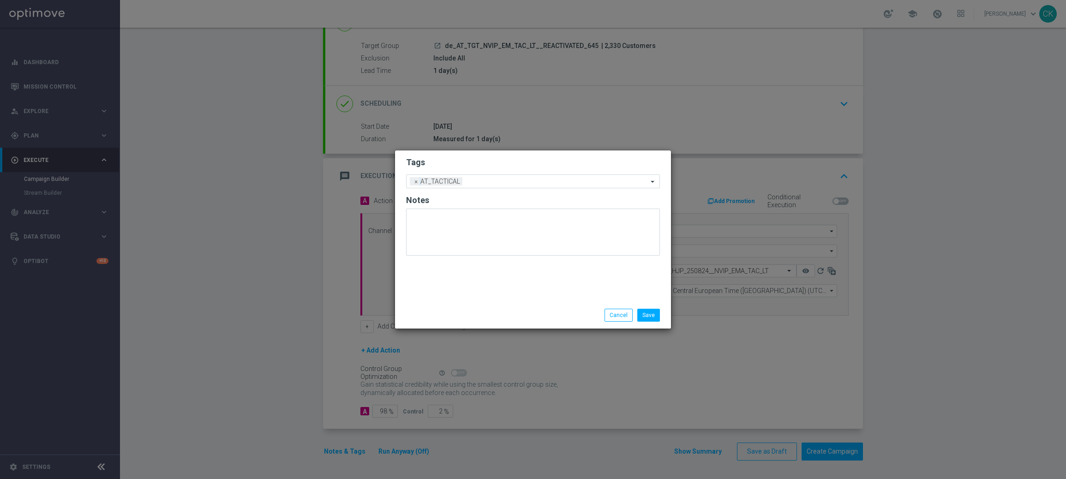
click at [542, 314] on div "Save Cancel" at bounding box center [577, 315] width 179 height 13
click at [650, 315] on button "Save" at bounding box center [648, 315] width 23 height 13
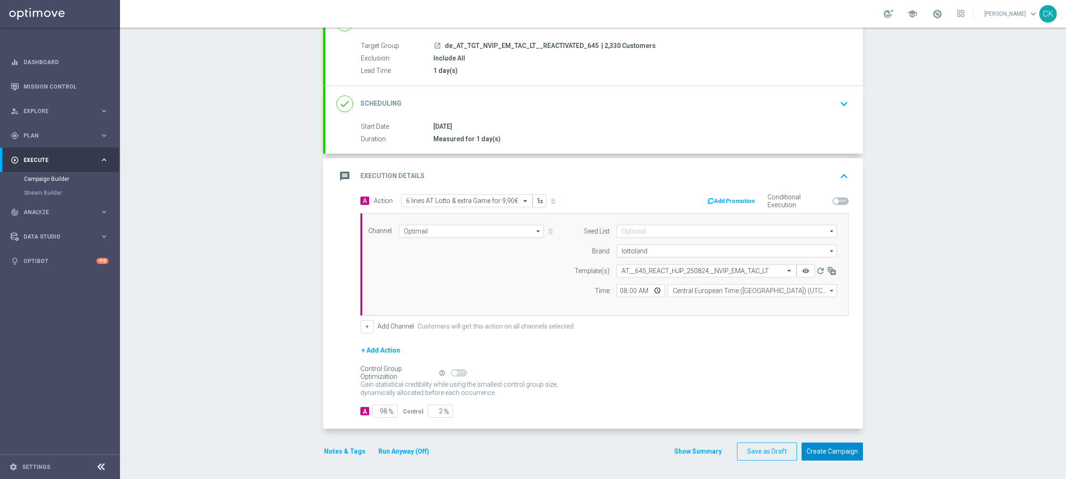
click at [834, 450] on button "Create Campaign" at bounding box center [831, 451] width 61 height 18
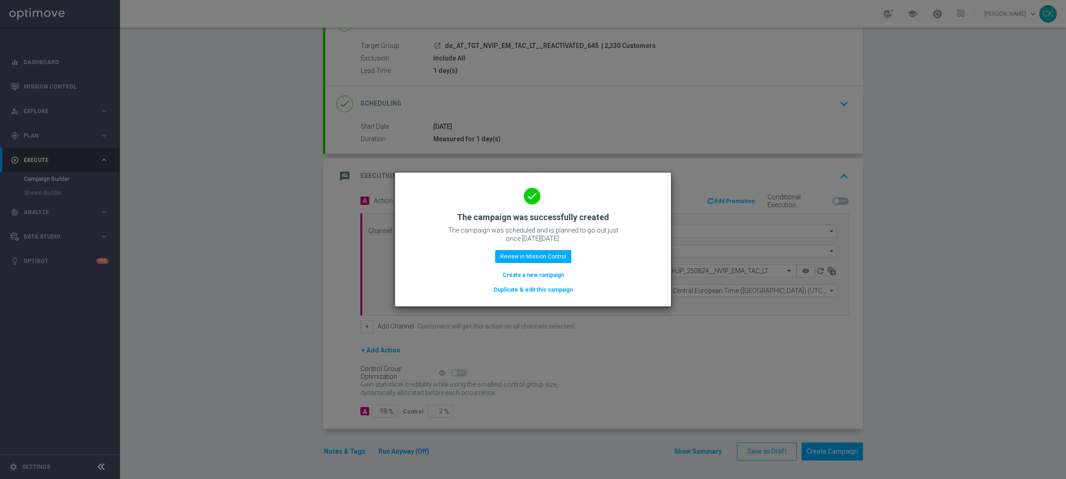
click at [518, 272] on button "Create a new campaign" at bounding box center [532, 275] width 63 height 10
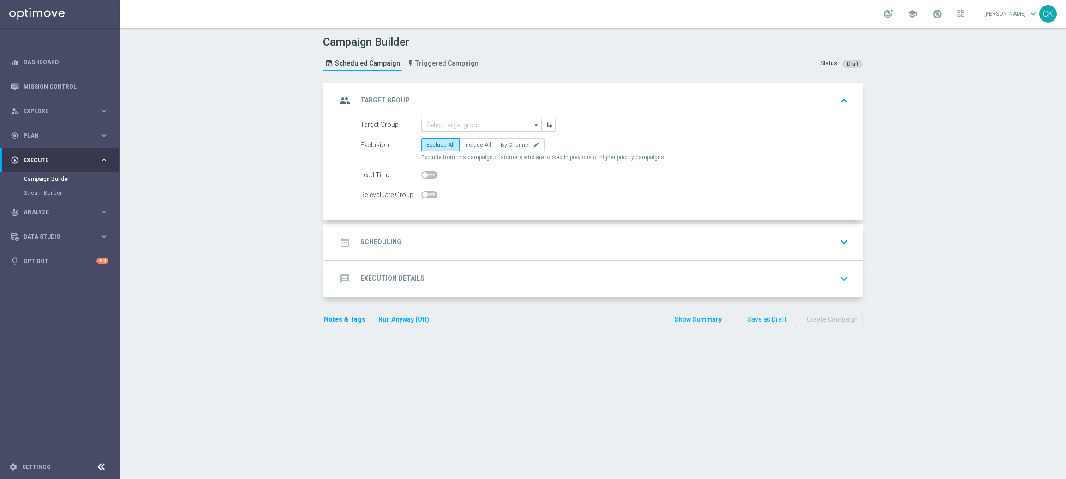
scroll to position [0, 0]
click at [452, 120] on input at bounding box center [481, 125] width 120 height 13
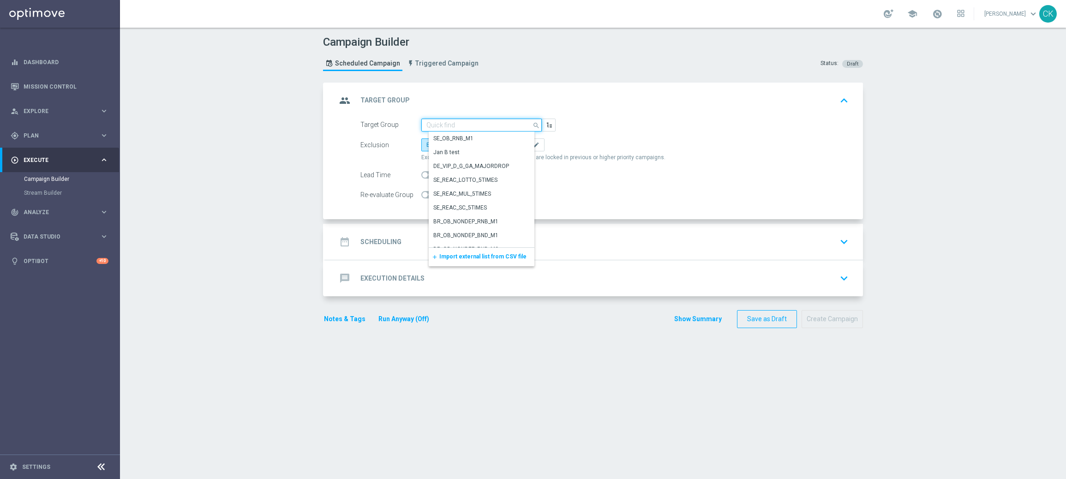
paste input "de_AT_TGT_NVIP_EM_TAC_LT__CHURNED_645"
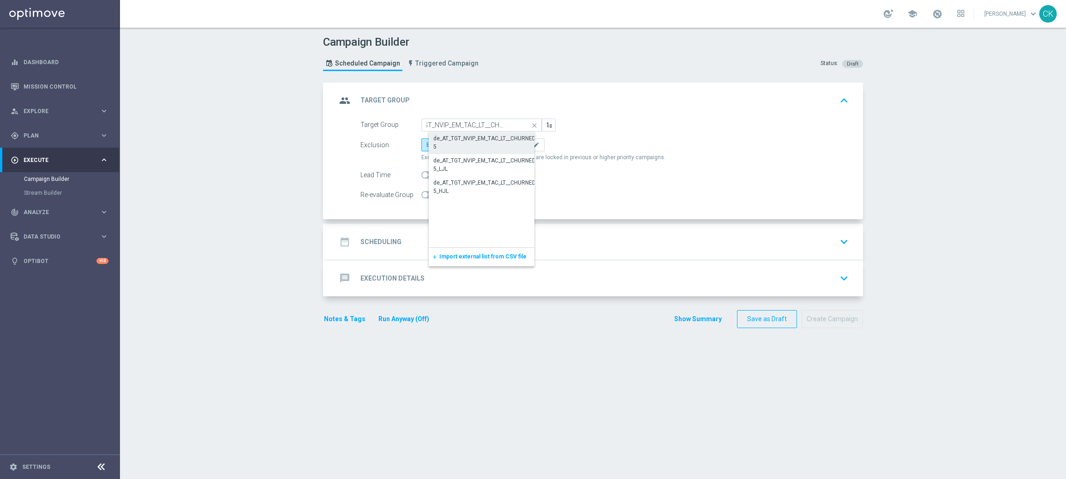
click at [459, 137] on div "de_AT_TGT_NVIP_EM_TAC_LT__CHURNED_645" at bounding box center [488, 142] width 111 height 17
type input "de_AT_TGT_NVIP_EM_TAC_LT__CHURNED_645"
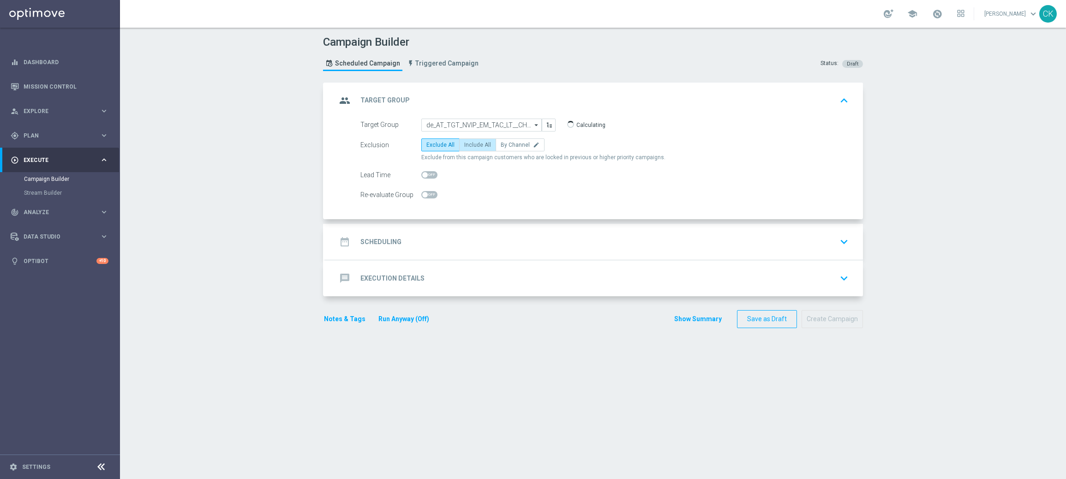
click at [468, 142] on span "Include All" at bounding box center [477, 145] width 27 height 6
click at [468, 143] on input "Include All" at bounding box center [467, 146] width 6 height 6
radio input "true"
click at [422, 172] on span at bounding box center [425, 175] width 6 height 6
click at [421, 172] on input "checkbox" at bounding box center [429, 174] width 16 height 7
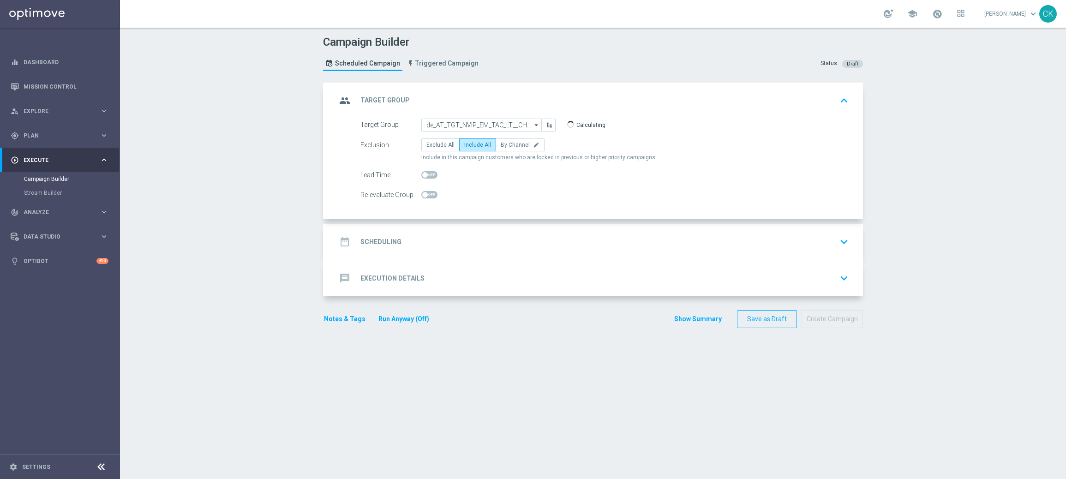
checkbox input "true"
click at [374, 239] on h2 "Scheduling" at bounding box center [380, 242] width 41 height 9
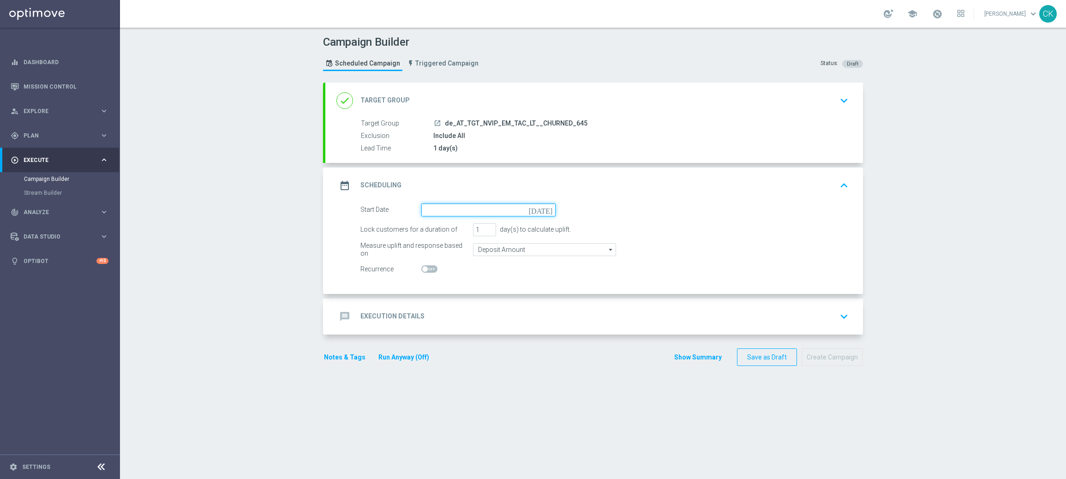
click at [474, 212] on input at bounding box center [488, 209] width 134 height 13
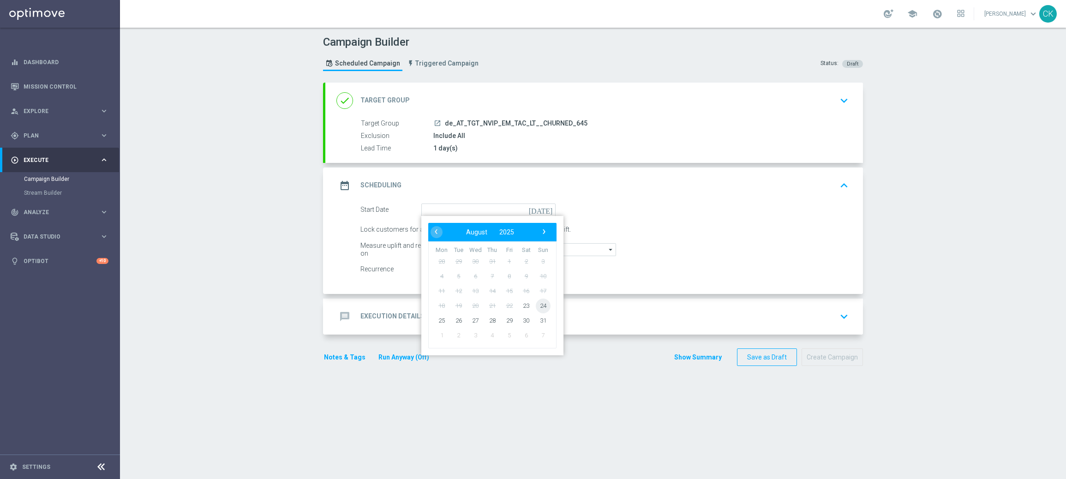
click at [542, 303] on span "24" at bounding box center [543, 305] width 15 height 15
type input "24 Aug 2025"
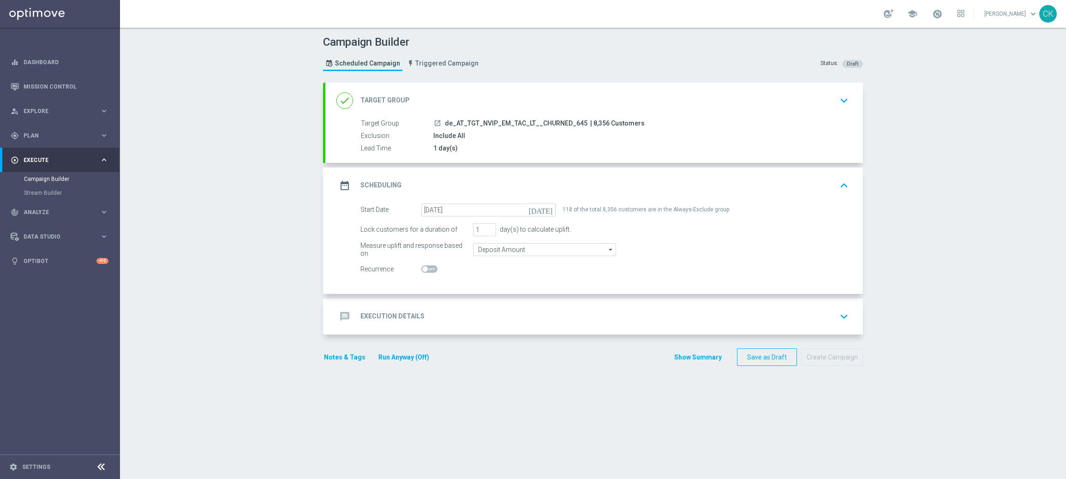
click at [377, 312] on h2 "Execution Details" at bounding box center [392, 316] width 64 height 9
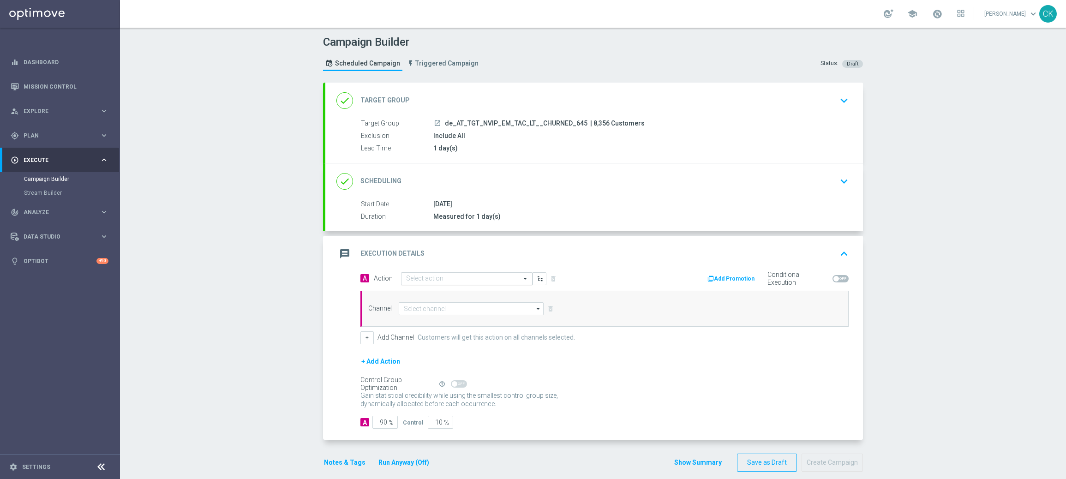
click at [434, 280] on input "text" at bounding box center [457, 279] width 103 height 8
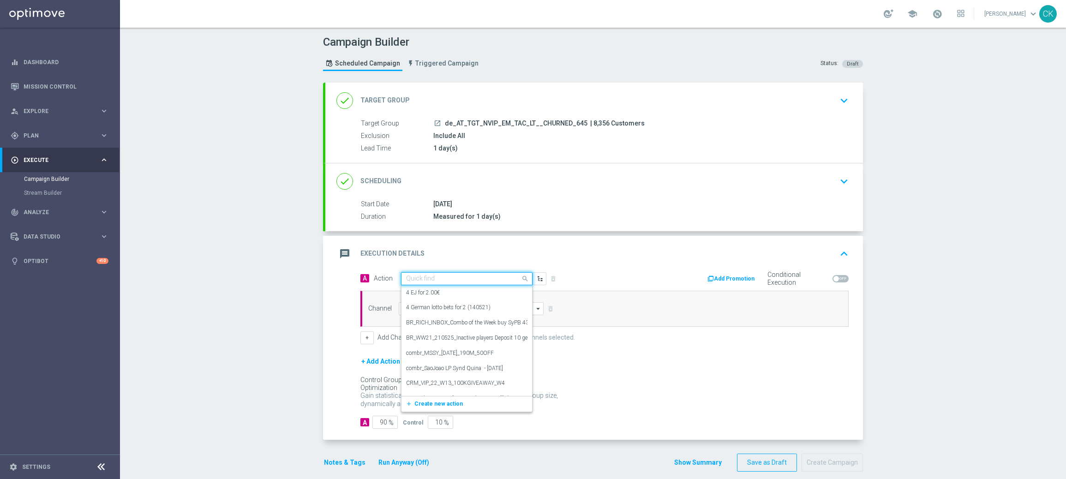
paste input "3 lines AT Lotto for price of 1"
type input "3 lines AT Lotto for price of 1"
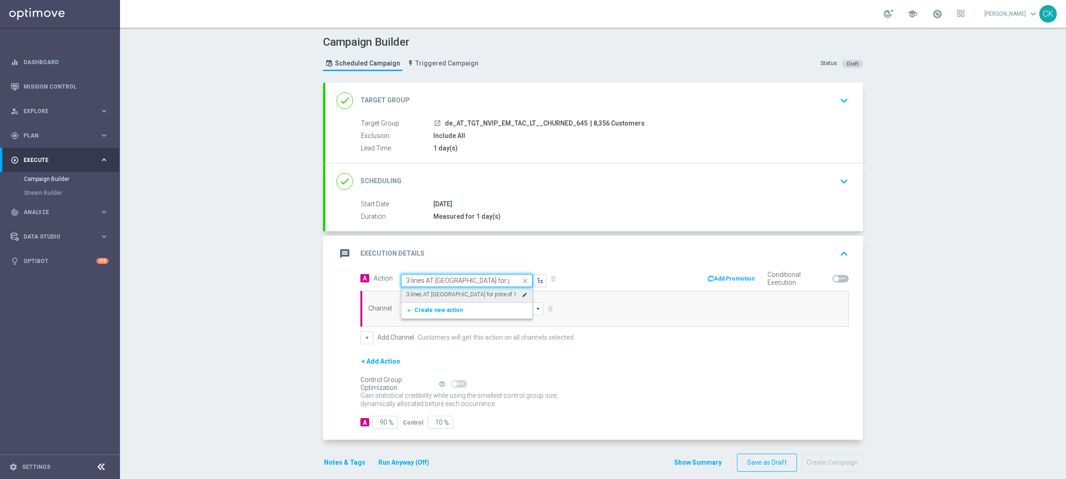
click at [435, 294] on label "3 lines AT Lotto for price of 1" at bounding box center [461, 295] width 111 height 8
click at [433, 305] on input at bounding box center [471, 308] width 145 height 13
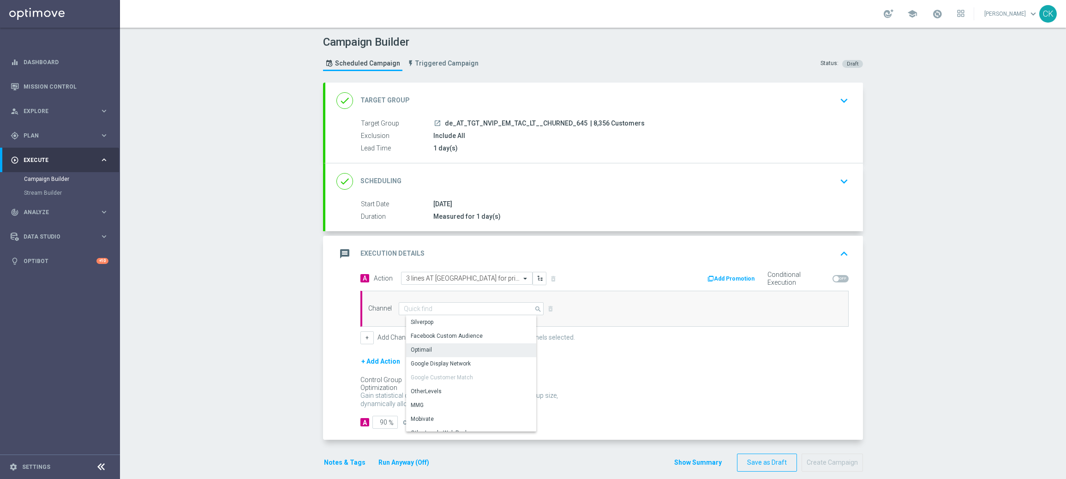
click at [433, 351] on div "Optimail" at bounding box center [474, 349] width 137 height 13
type input "Optimail"
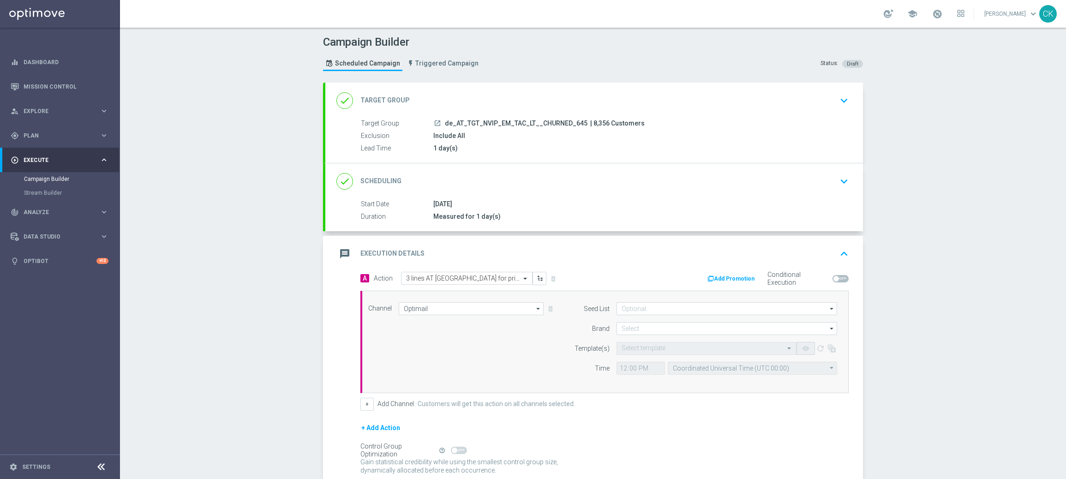
scroll to position [78, 0]
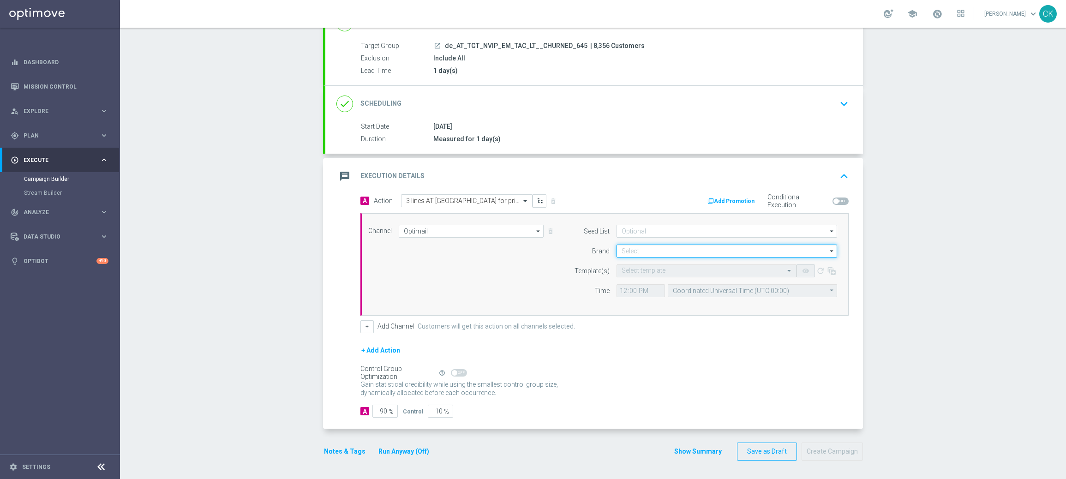
click at [635, 250] on input at bounding box center [726, 250] width 221 height 13
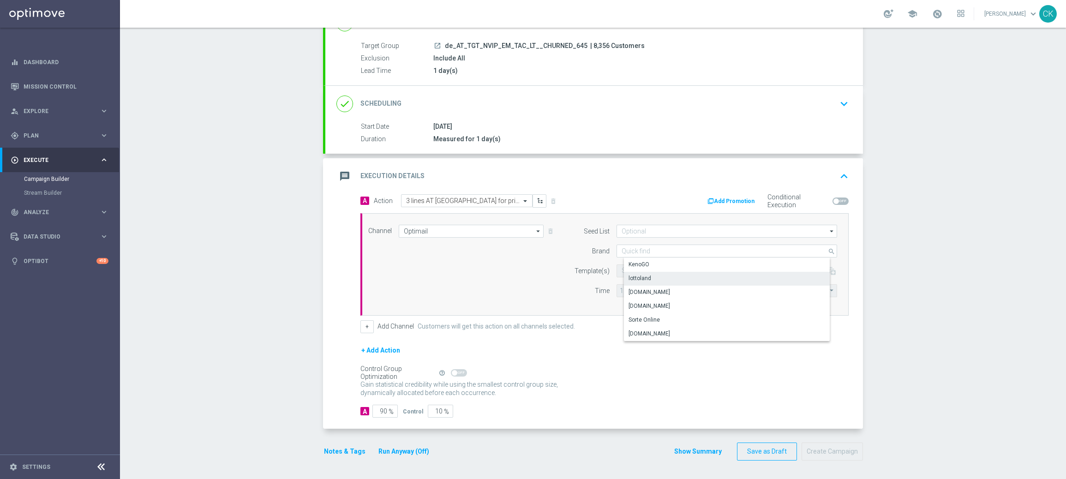
click at [640, 276] on div "lottoland" at bounding box center [639, 278] width 23 height 8
type input "lottoland"
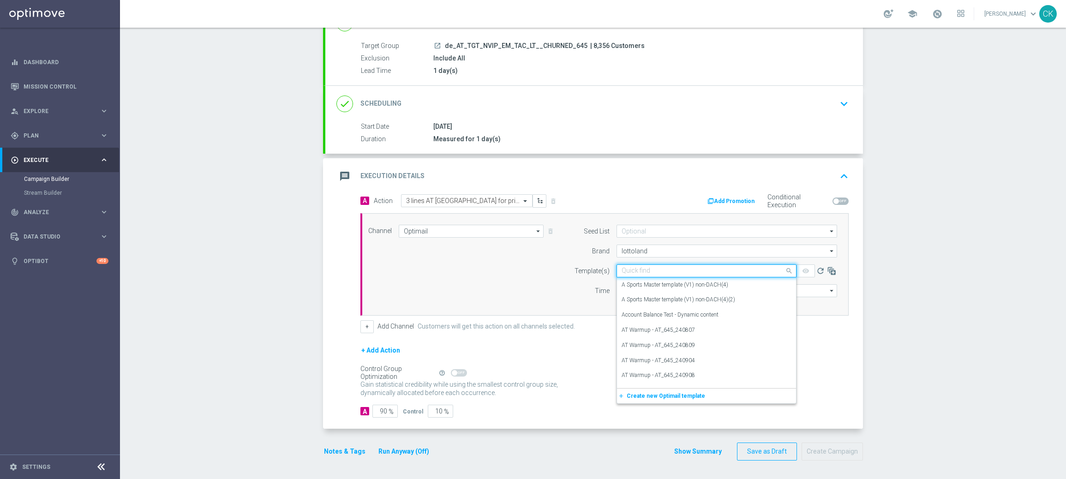
click at [633, 270] on input "text" at bounding box center [696, 271] width 151 height 8
paste input "AT__645_CHURNED_HJP_250824__NVIP_EMA_TAC_LT"
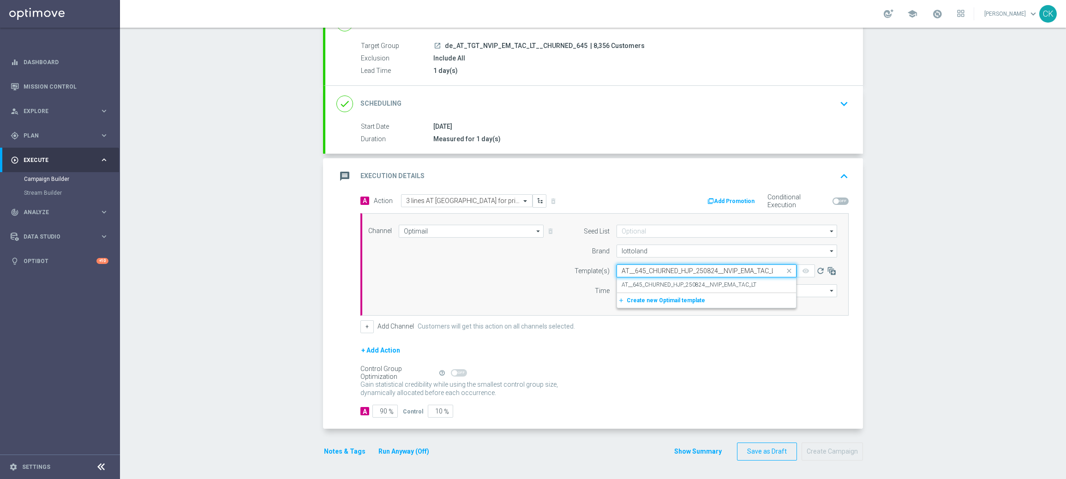
scroll to position [0, 4]
click at [632, 279] on div "AT__645_CHURNED_HJP_250824__NVIP_EMA_TAC_LT" at bounding box center [706, 284] width 170 height 15
type input "AT__645_CHURNED_HJP_250824__NVIP_EMA_TAC_LT"
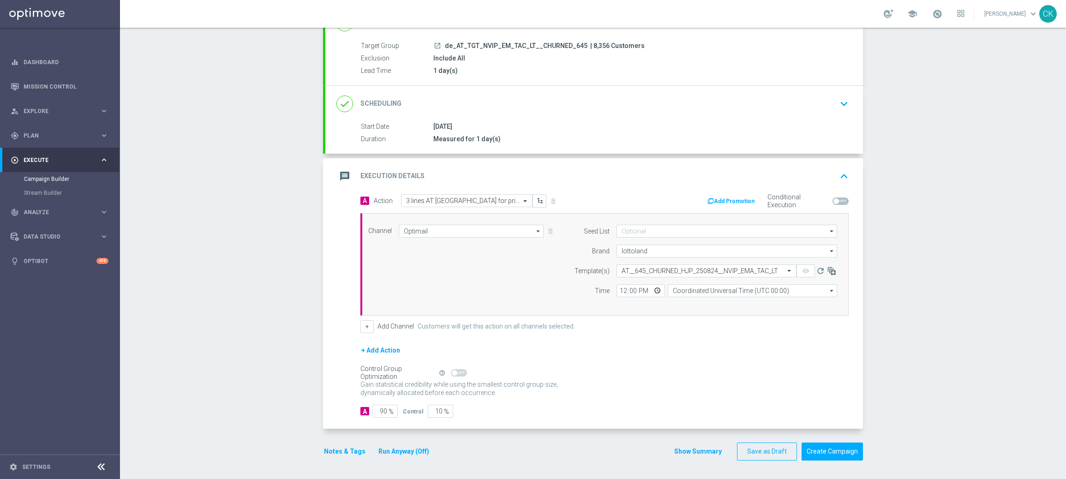
scroll to position [0, 0]
click at [616, 290] on input "12:00" at bounding box center [640, 290] width 48 height 13
type input "08:00"
click at [736, 292] on input "Coordinated Universal Time (UTC 00:00)" at bounding box center [752, 290] width 169 height 13
click at [742, 305] on div "Central European Time (Berlin) (UTC +02:00)" at bounding box center [755, 304] width 151 height 8
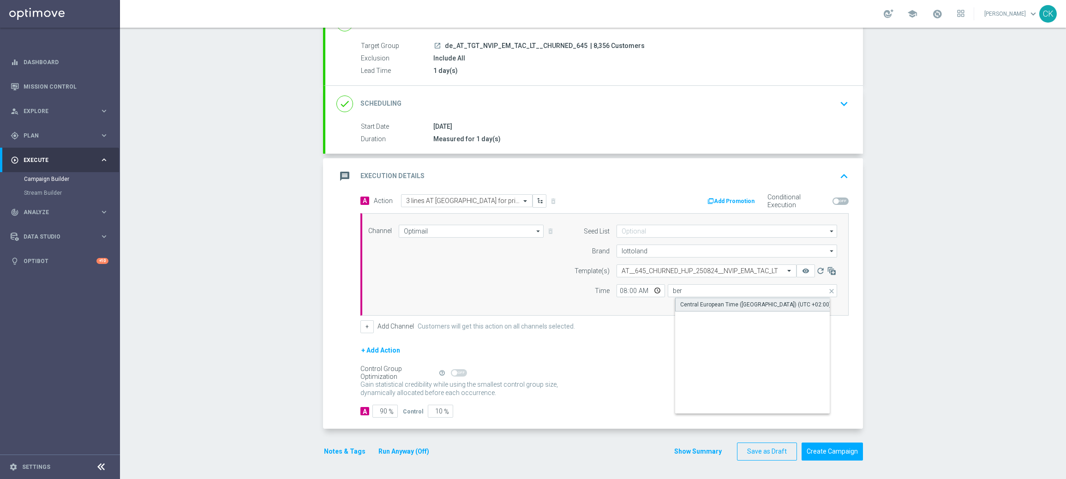
type input "Central European Time (Berlin) (UTC +02:00)"
click at [383, 409] on input "90" at bounding box center [384, 411] width 25 height 13
type input "9"
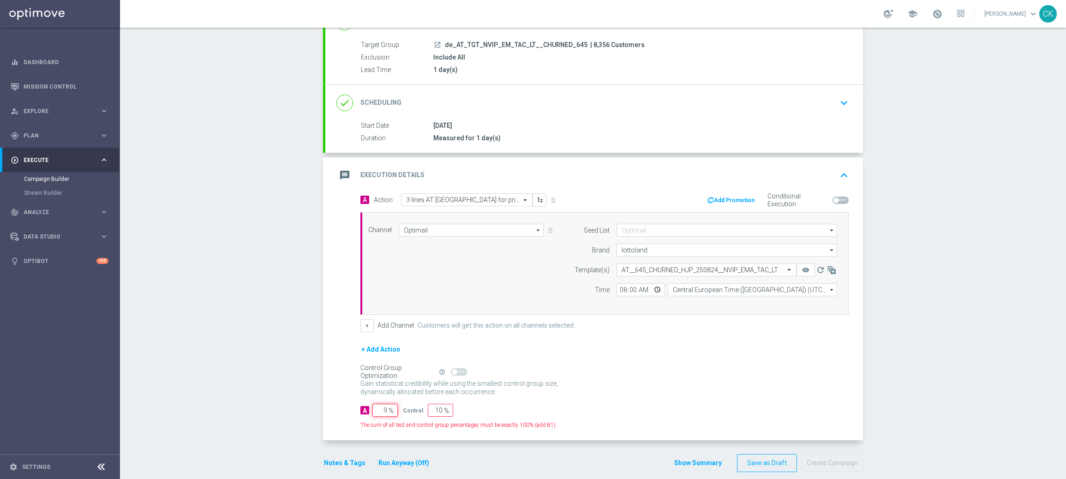
type input "91"
type input "98"
type input "2"
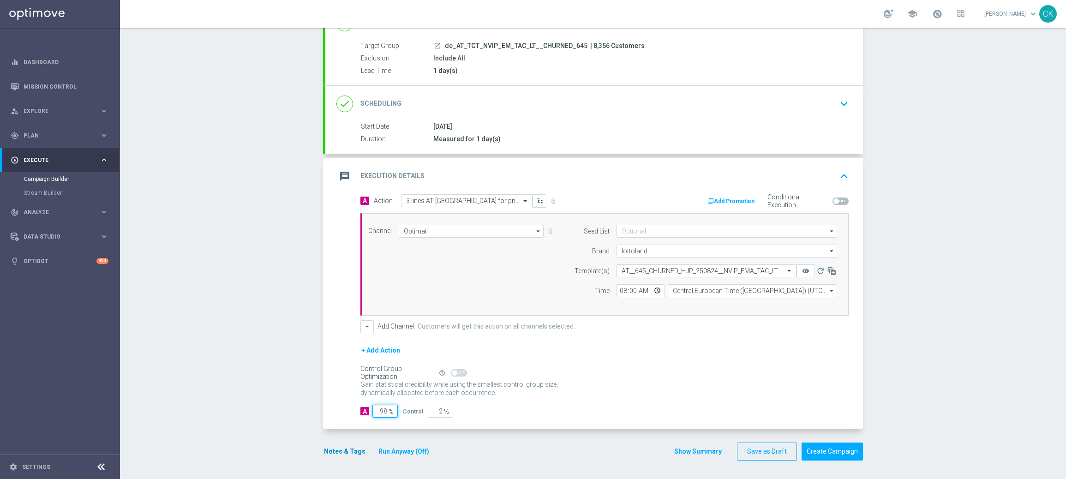
type input "98"
click at [336, 450] on button "Notes & Tags" at bounding box center [344, 452] width 43 height 12
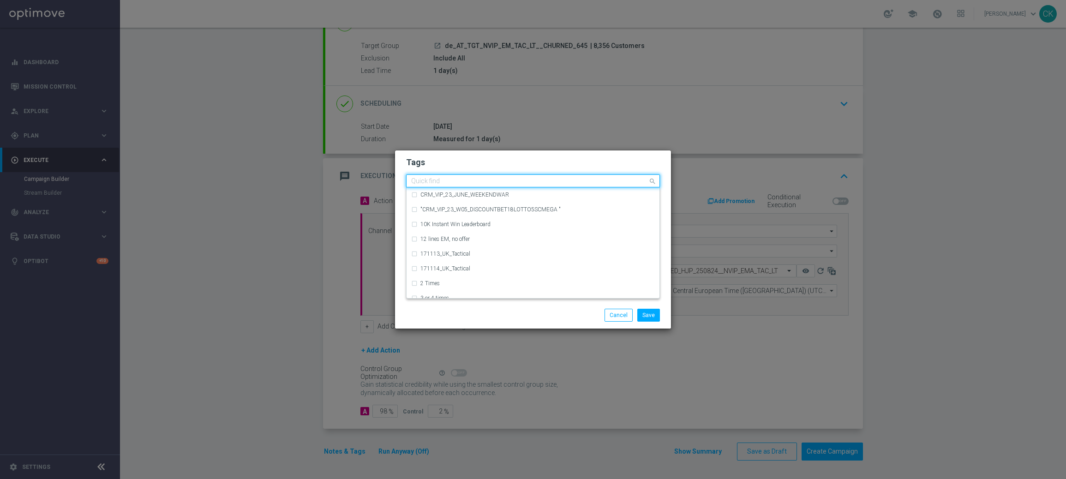
click at [423, 178] on input "text" at bounding box center [529, 182] width 237 height 8
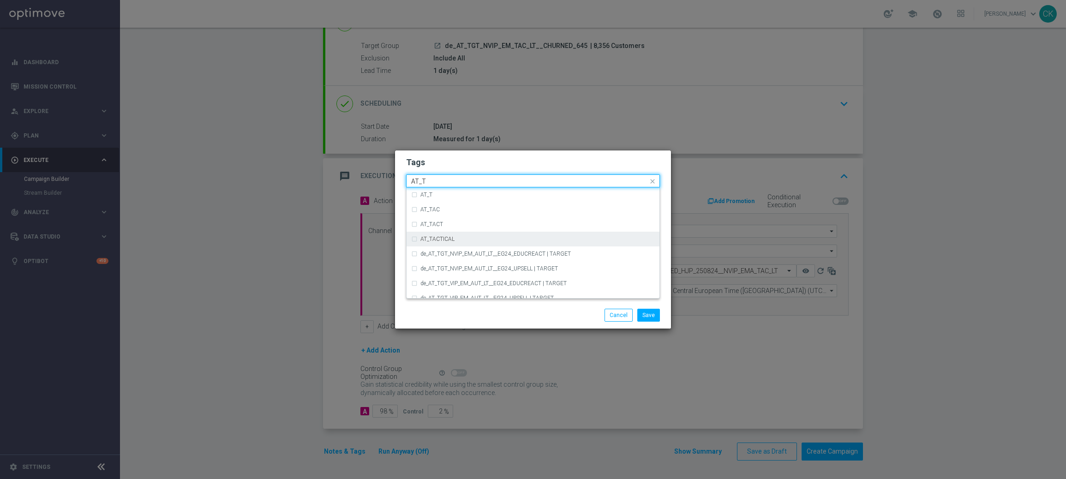
click at [429, 238] on label "AT_TACTICAL" at bounding box center [437, 239] width 34 height 6
type input "AT_T"
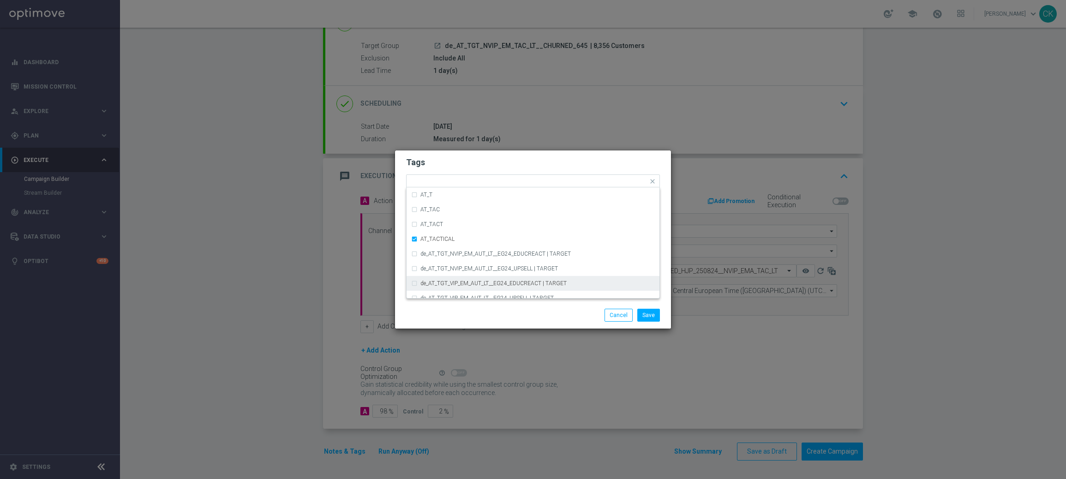
click at [515, 318] on div "Save Cancel" at bounding box center [577, 315] width 179 height 13
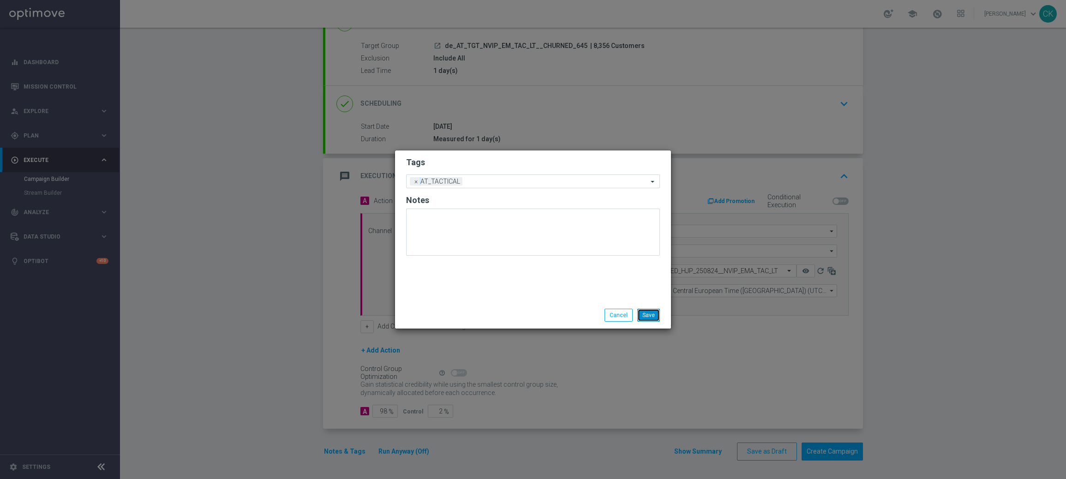
click at [652, 316] on button "Save" at bounding box center [648, 315] width 23 height 13
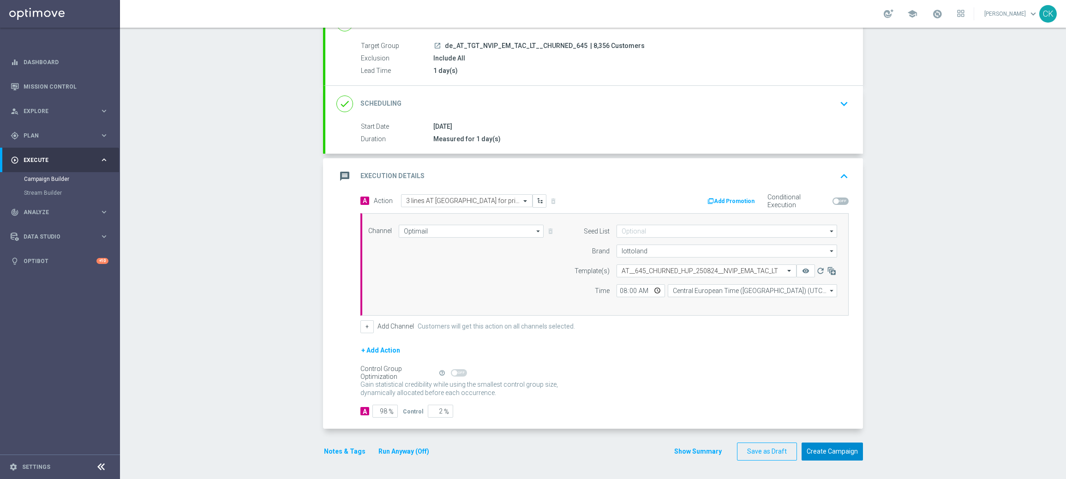
click at [826, 454] on button "Create Campaign" at bounding box center [831, 451] width 61 height 18
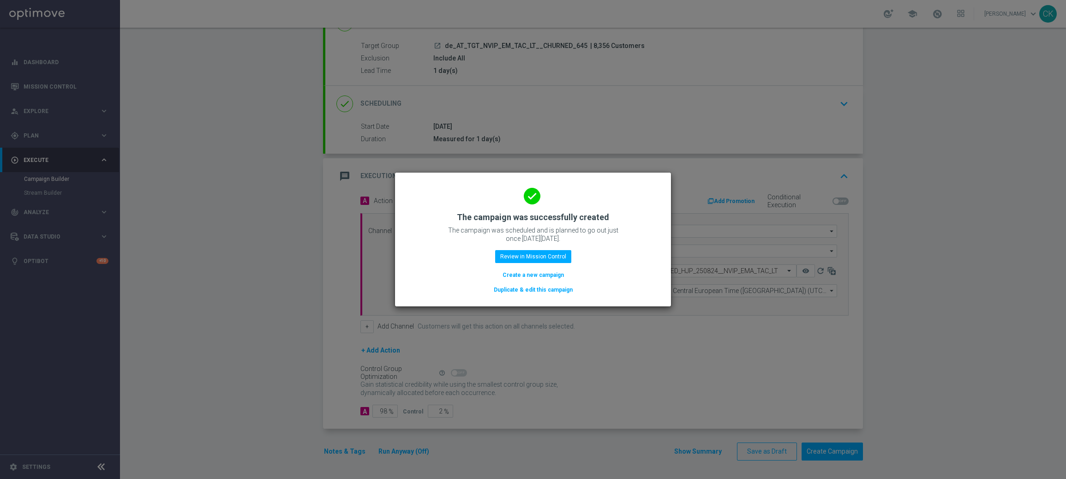
click at [524, 274] on button "Create a new campaign" at bounding box center [532, 275] width 63 height 10
